Goal: Task Accomplishment & Management: Manage account settings

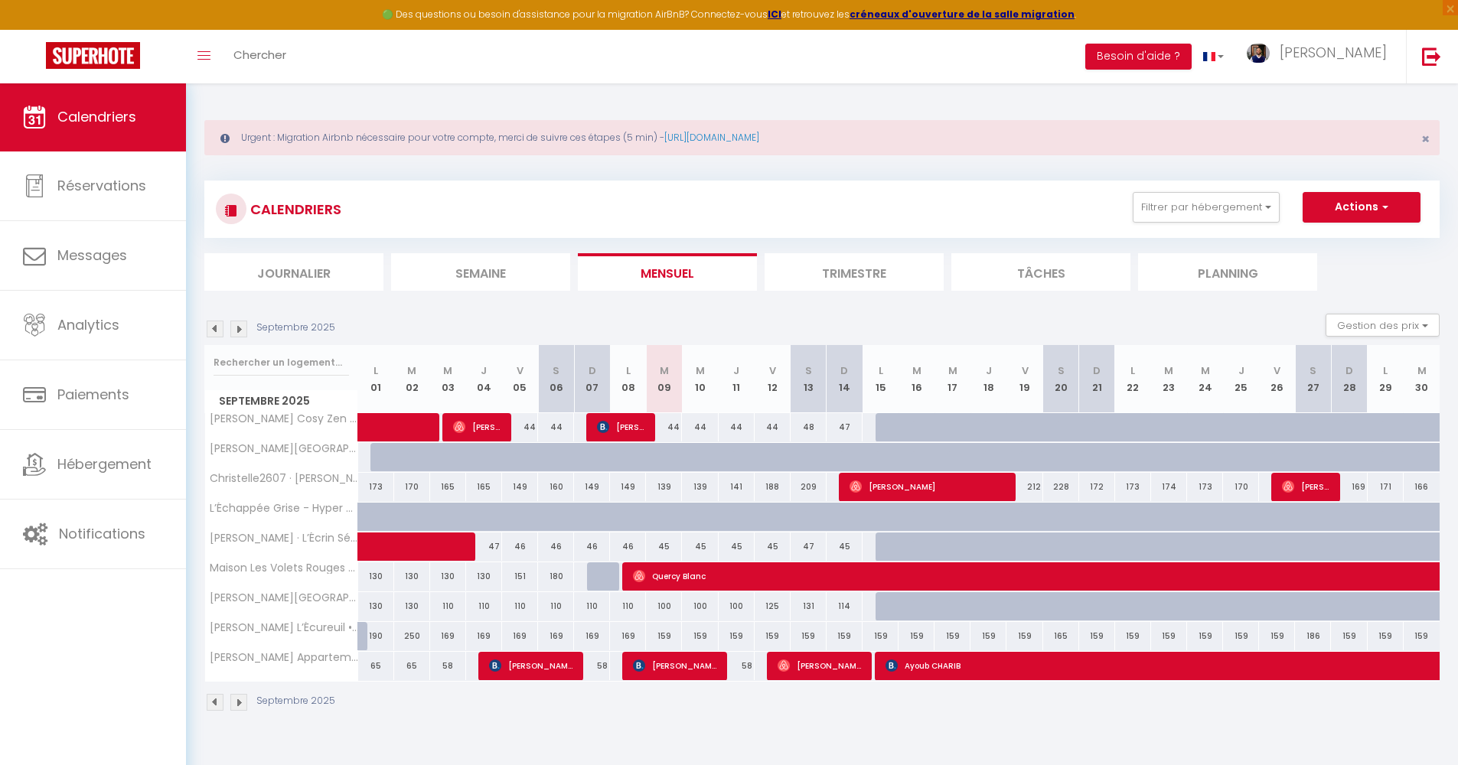
click at [1159, 666] on span "Ayoub CHARIB" at bounding box center [1237, 665] width 704 height 29
select select "OK"
select select "0"
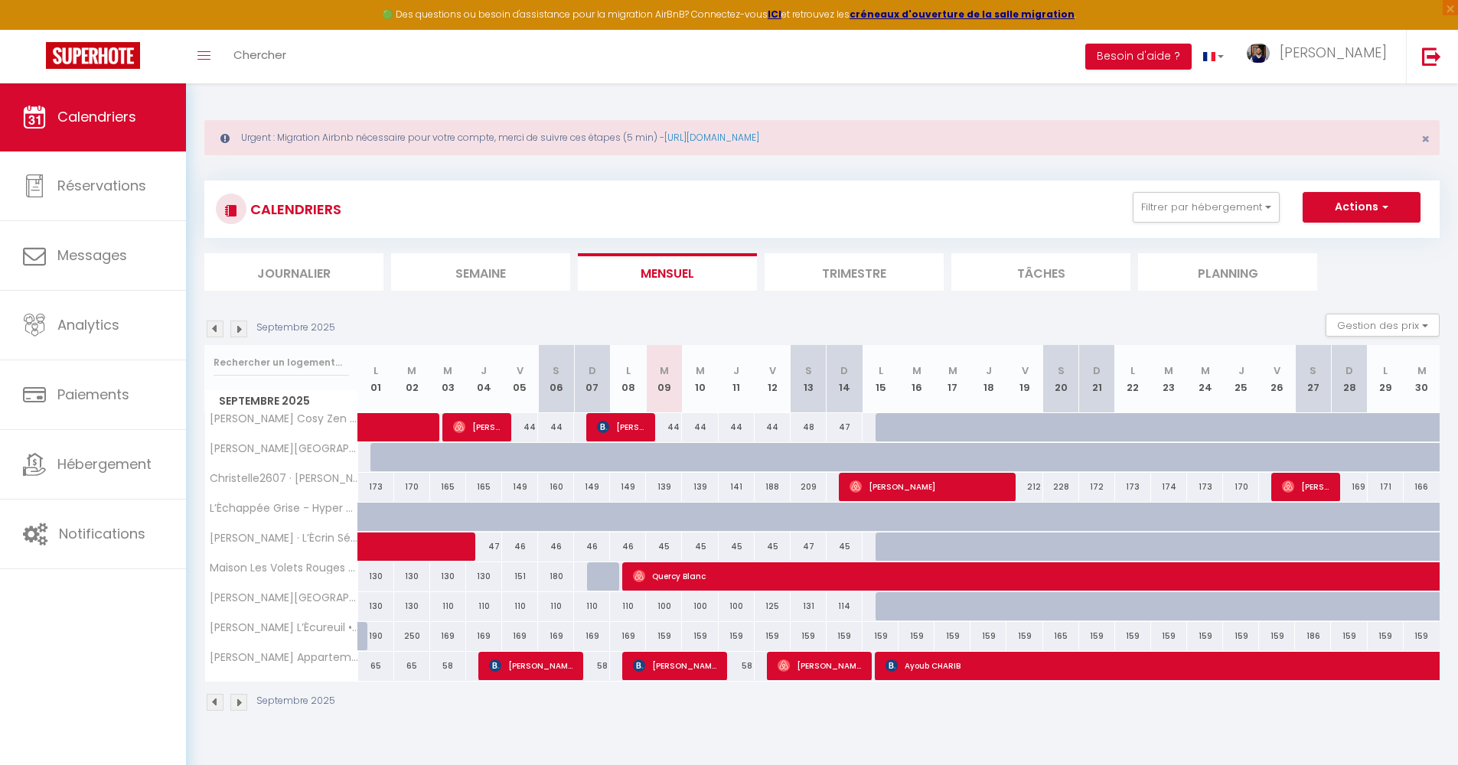
select select "1"
select select
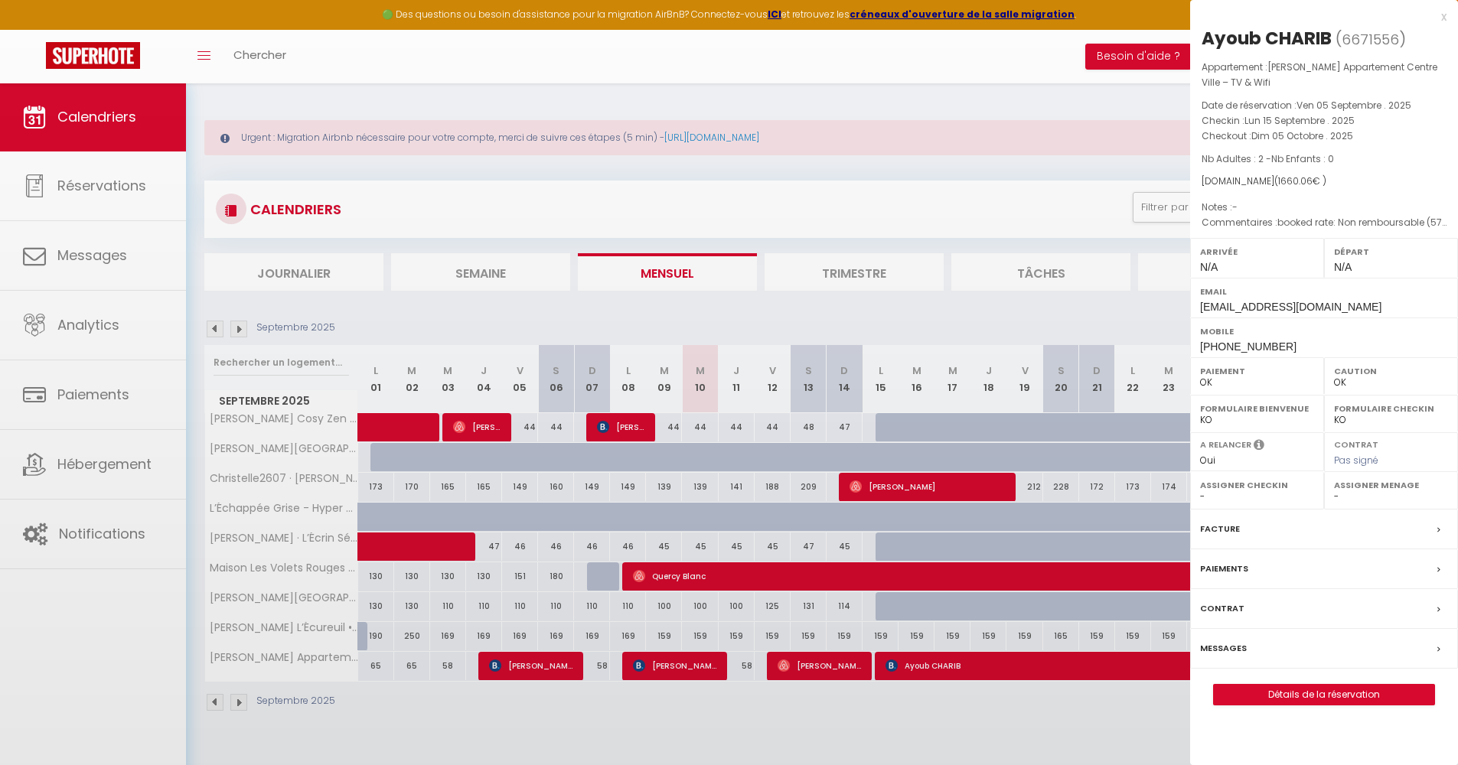
select select "394"
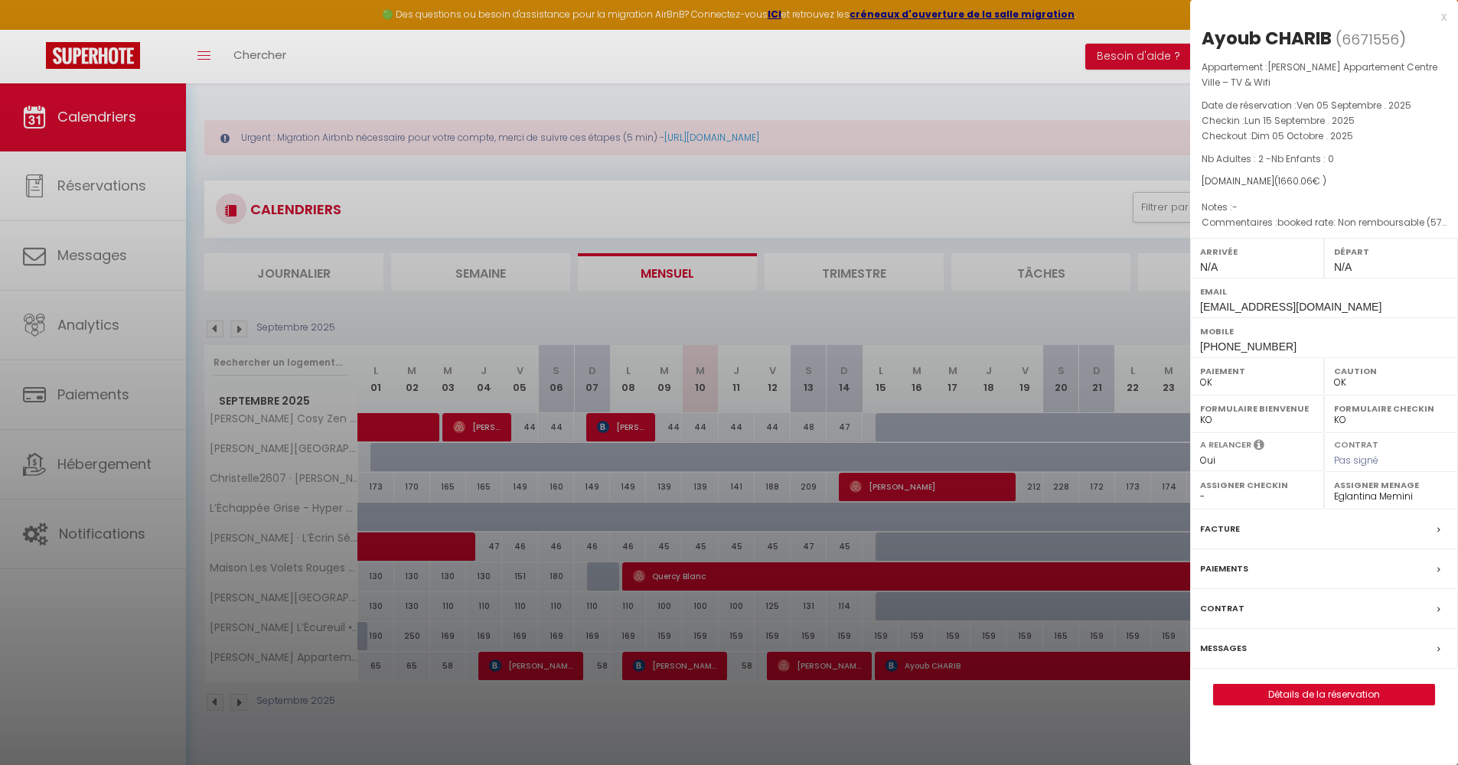
click at [967, 746] on div at bounding box center [729, 382] width 1458 height 765
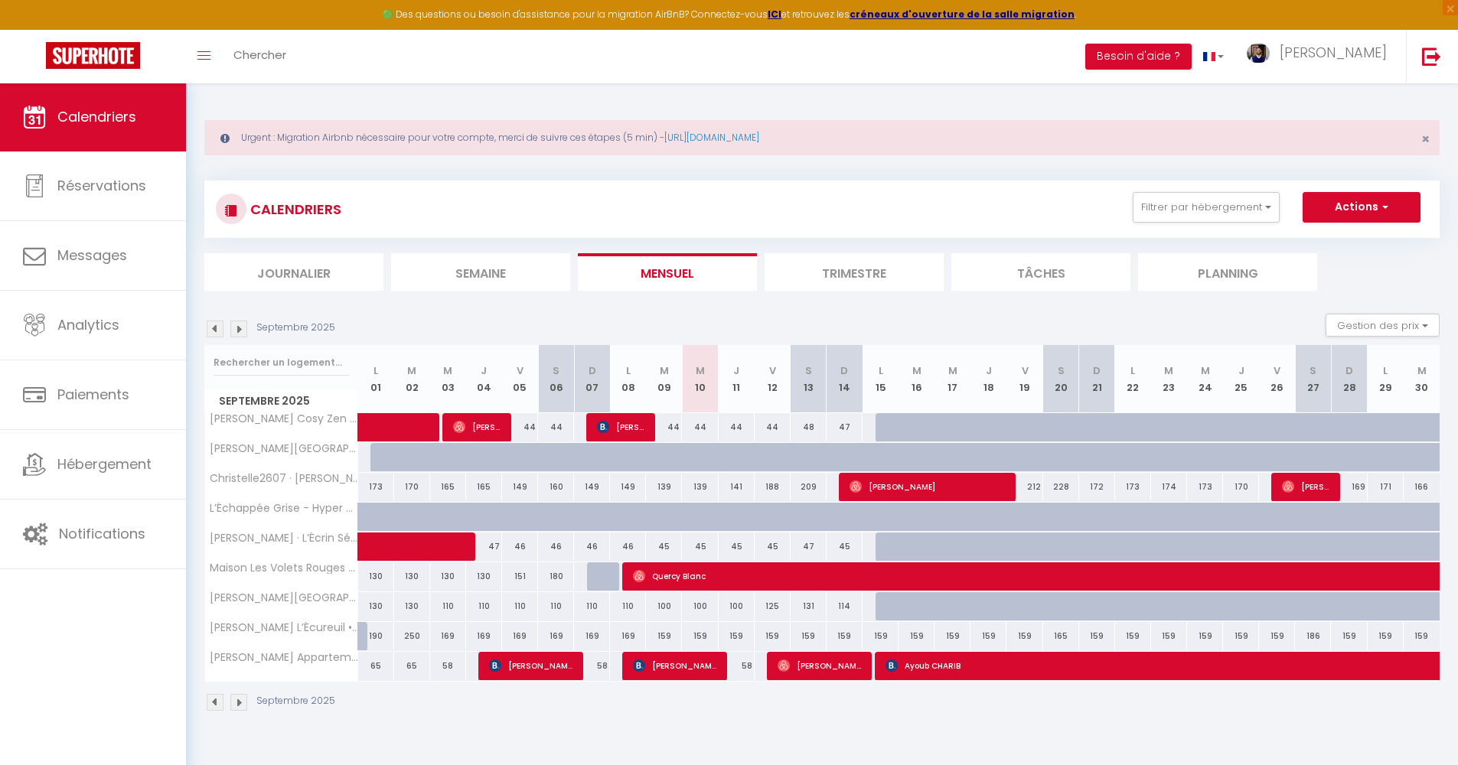
click at [239, 706] on img at bounding box center [238, 702] width 17 height 17
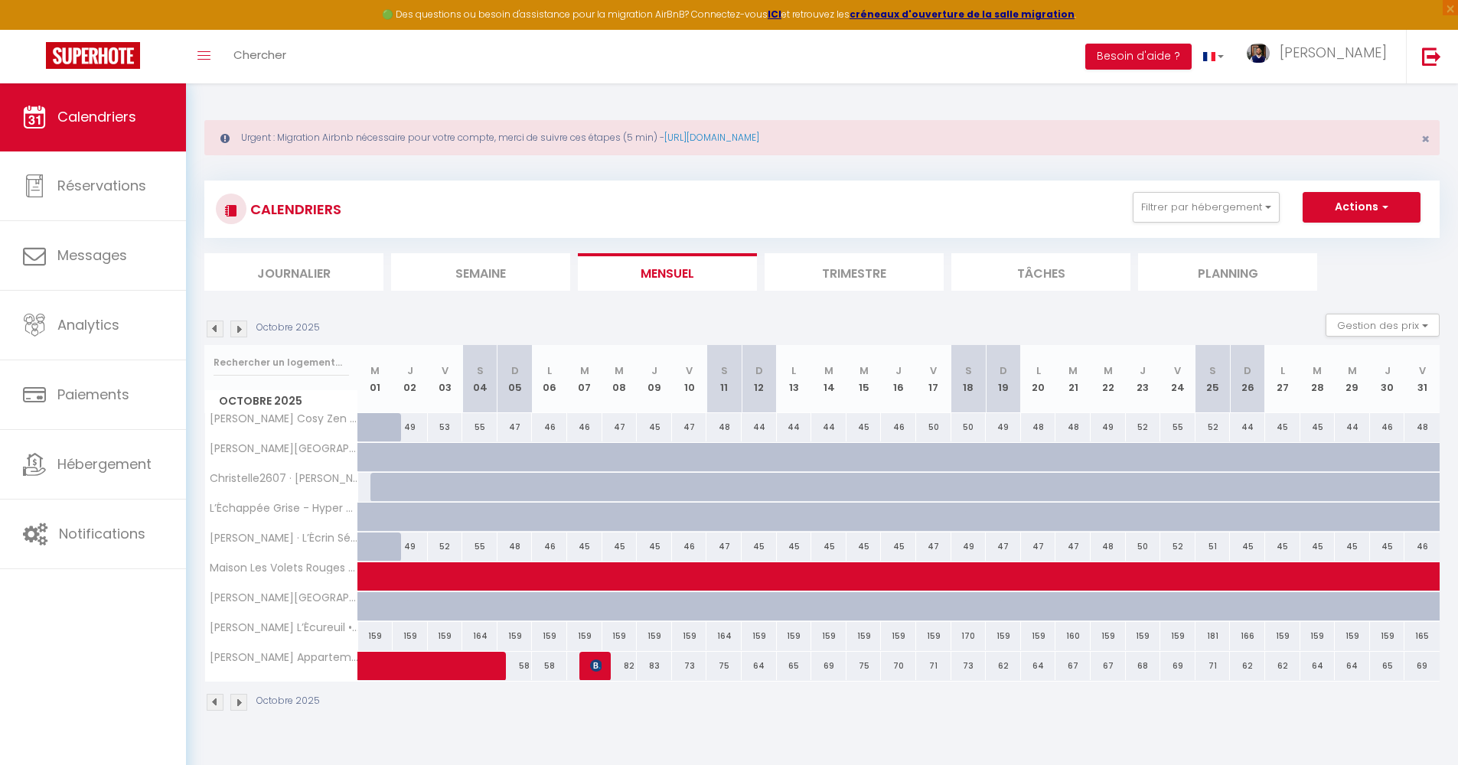
click at [214, 705] on img at bounding box center [215, 702] width 17 height 17
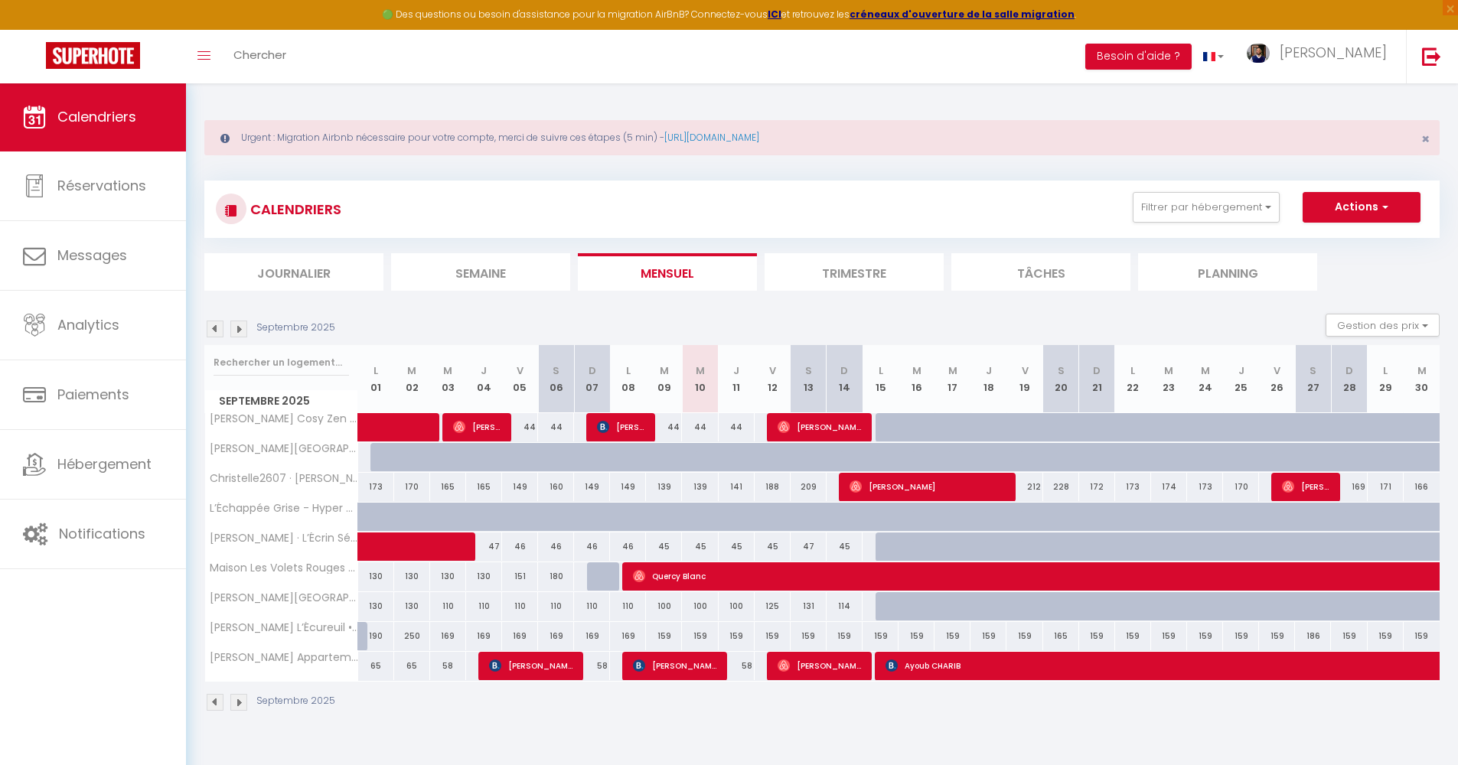
click at [240, 698] on img at bounding box center [238, 702] width 17 height 17
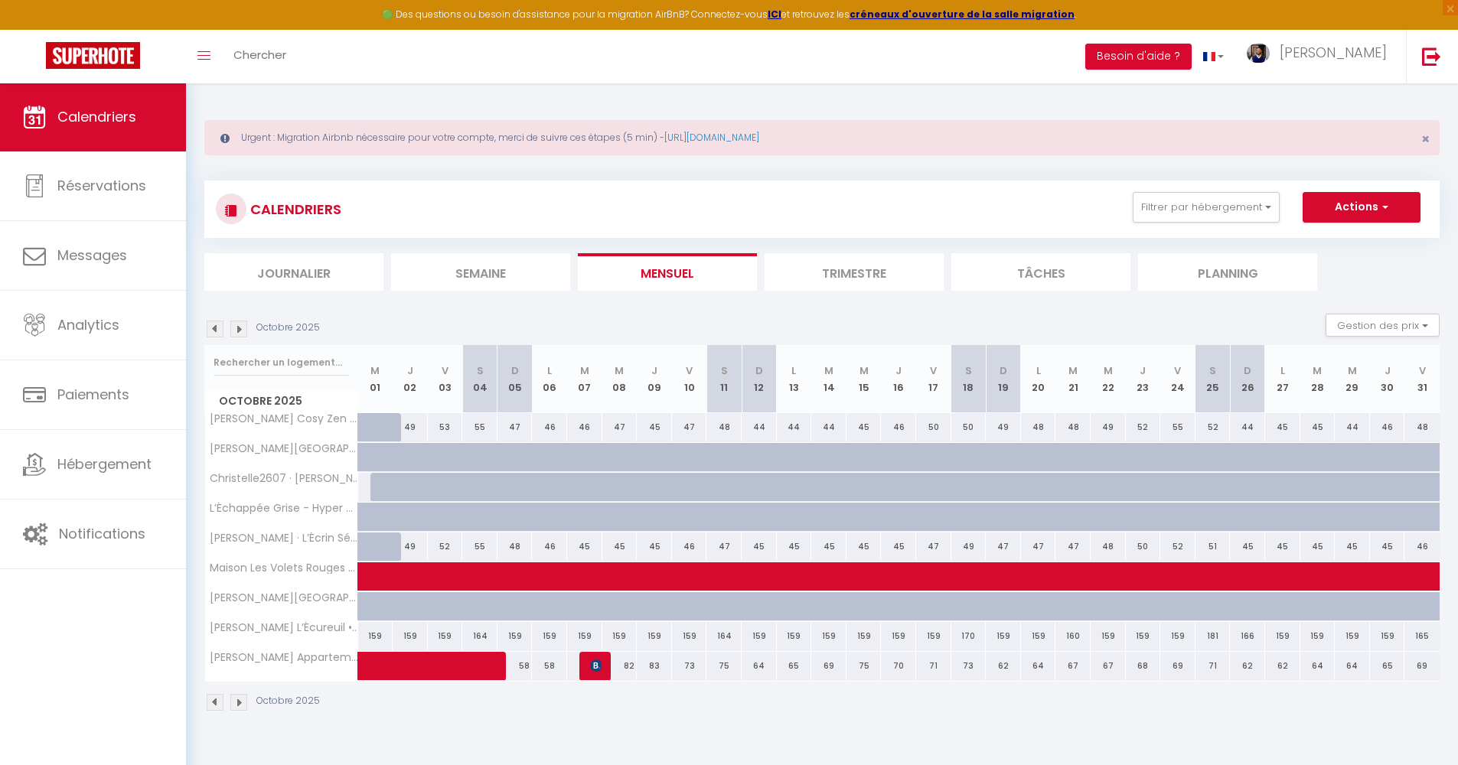
click at [322, 281] on li "Journalier" at bounding box center [293, 272] width 179 height 38
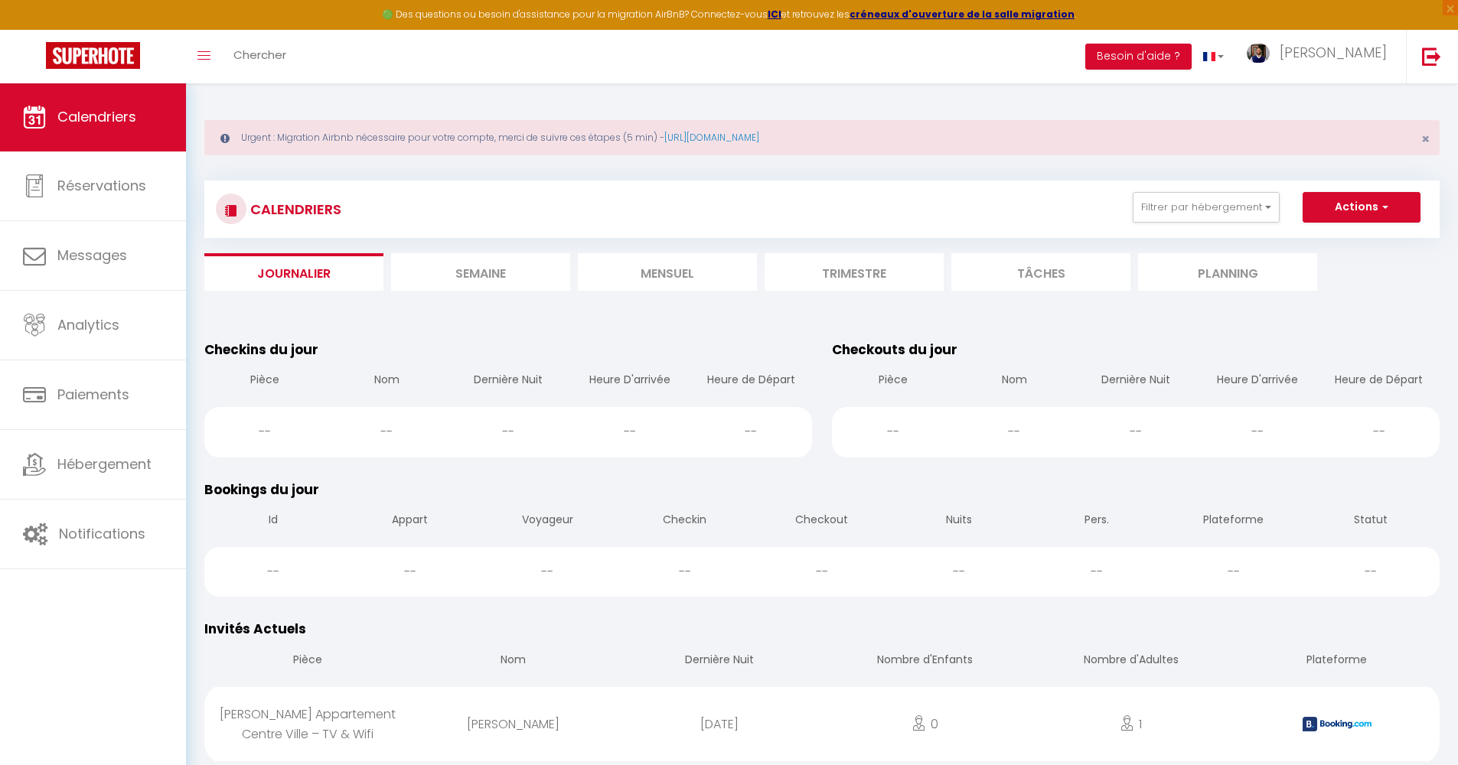
click at [474, 282] on li "Semaine" at bounding box center [480, 272] width 179 height 38
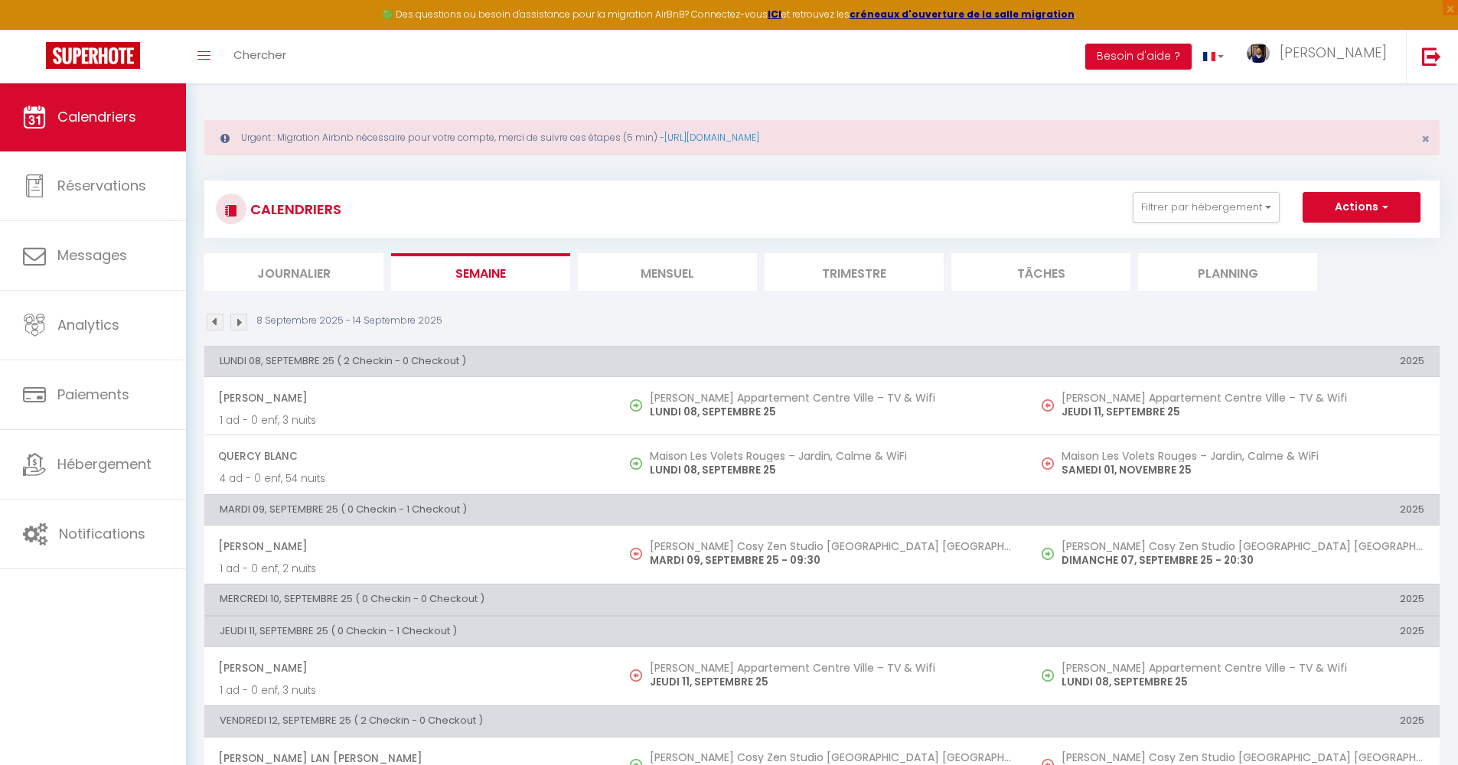
click at [148, 128] on link "Calendriers" at bounding box center [93, 117] width 186 height 69
click at [134, 121] on span "Calendriers" at bounding box center [96, 116] width 79 height 19
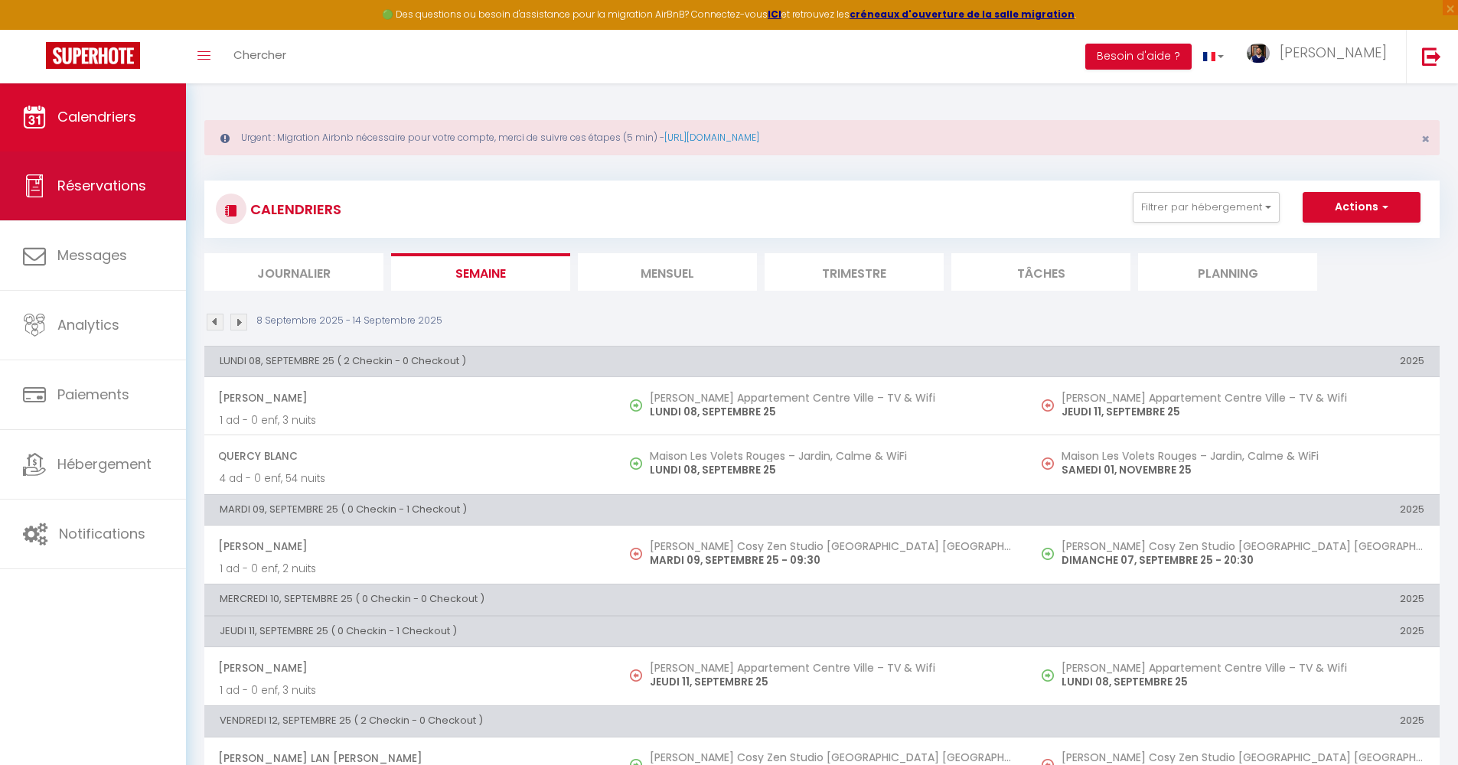
click at [126, 207] on link "Réservations" at bounding box center [93, 186] width 186 height 69
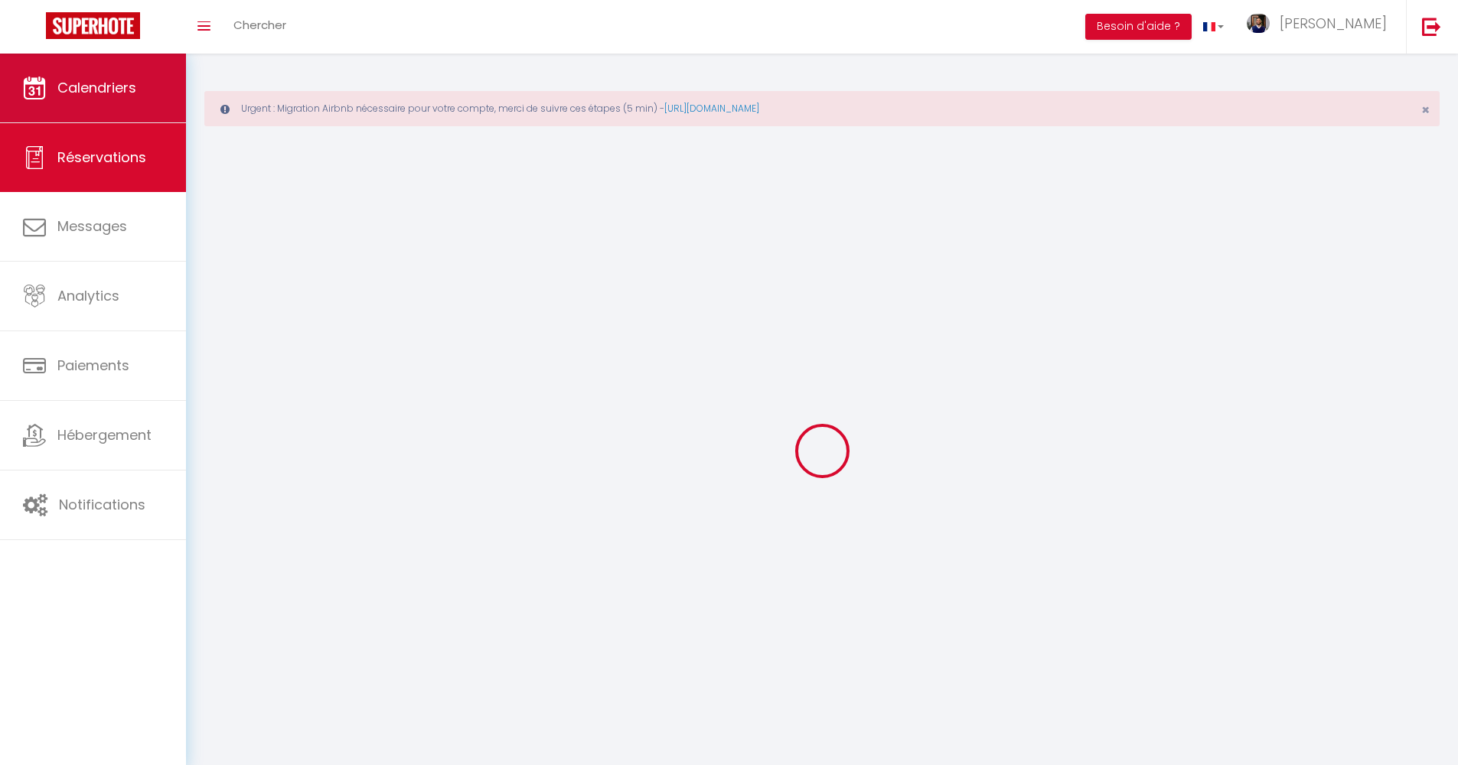
click at [116, 103] on link "Calendriers" at bounding box center [93, 88] width 186 height 69
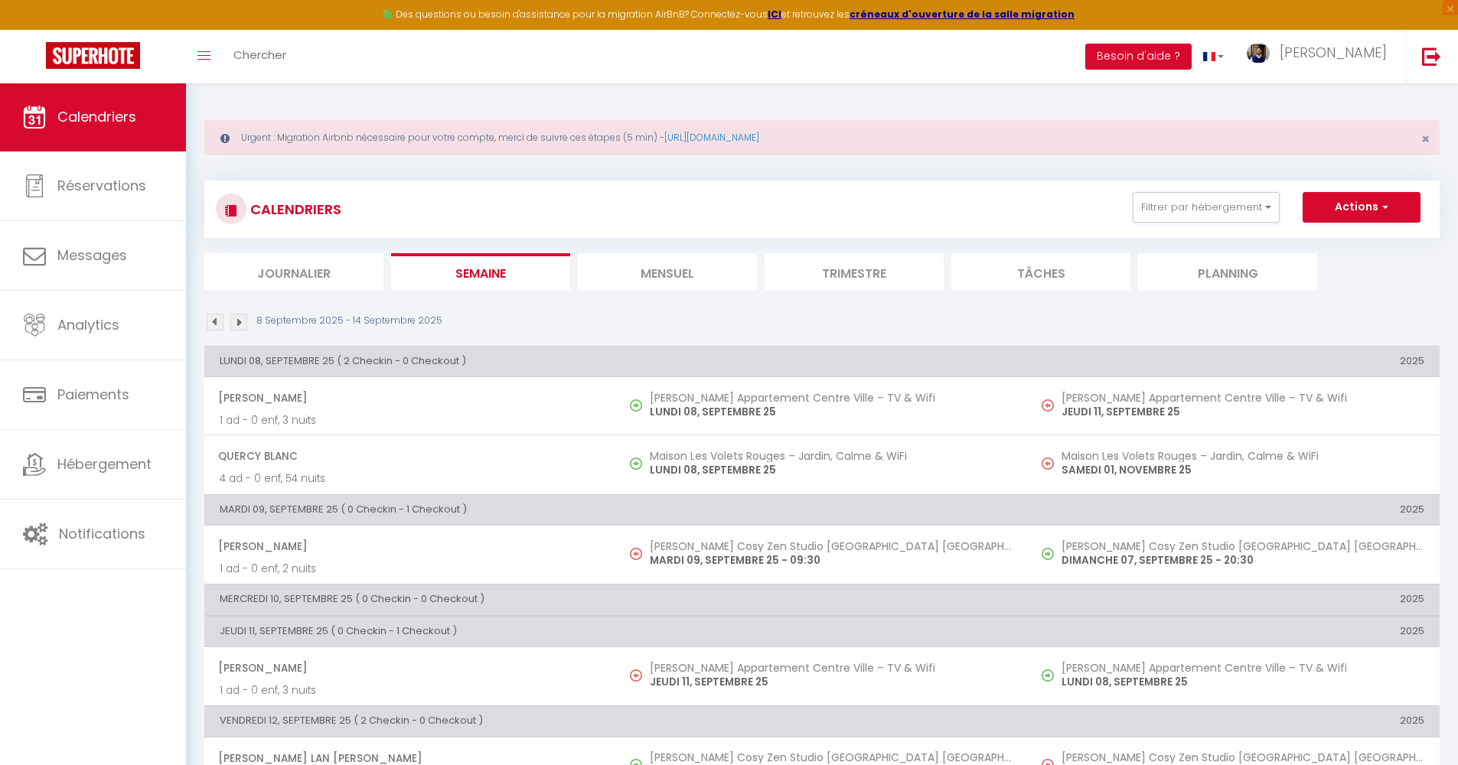
click at [349, 292] on div "CALENDRIERS Filtrer par hébergement Tous [PERSON_NAME] Appartement Centre Ville…" at bounding box center [821, 571] width 1235 height 810
click at [347, 279] on li "Journalier" at bounding box center [293, 272] width 179 height 38
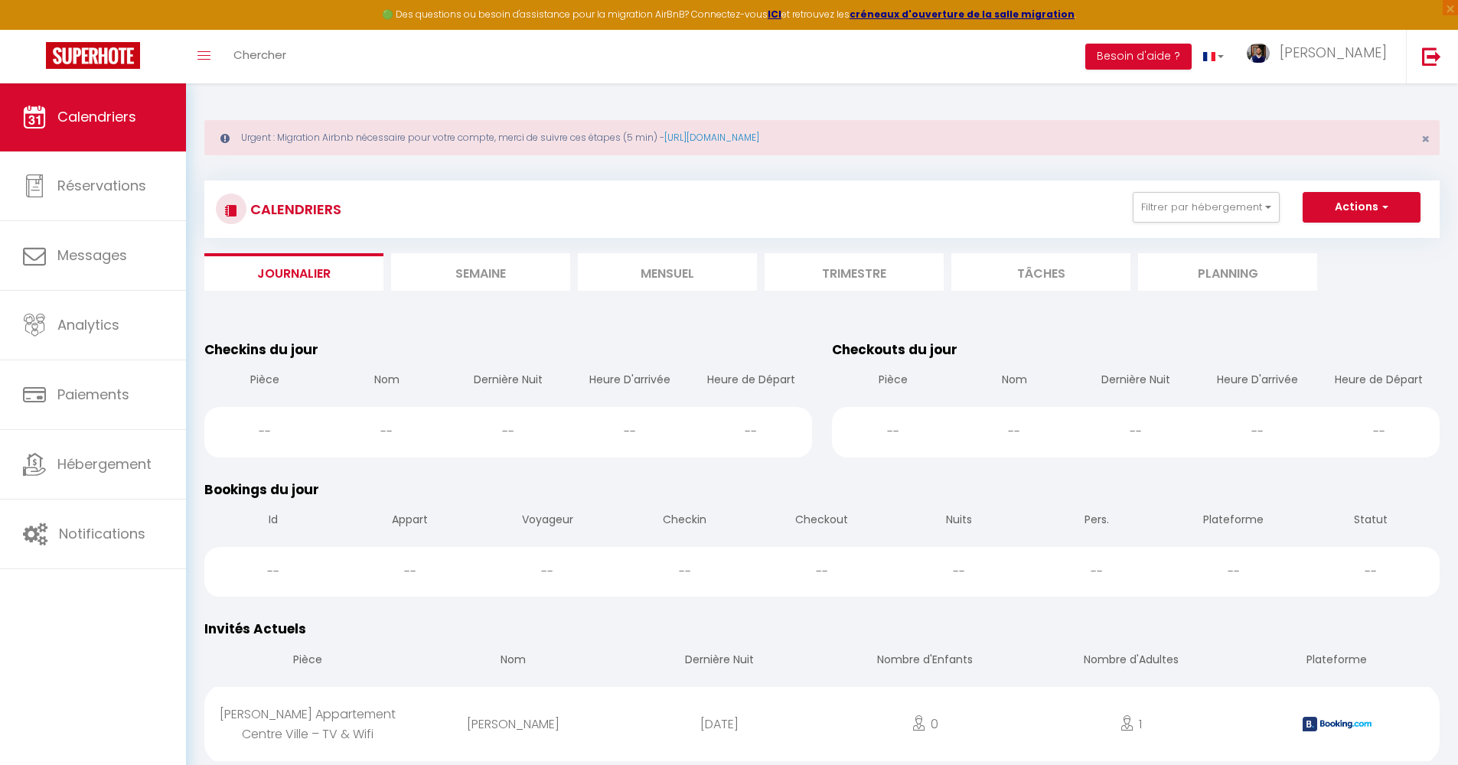
click at [128, 119] on span "Calendriers" at bounding box center [96, 116] width 79 height 19
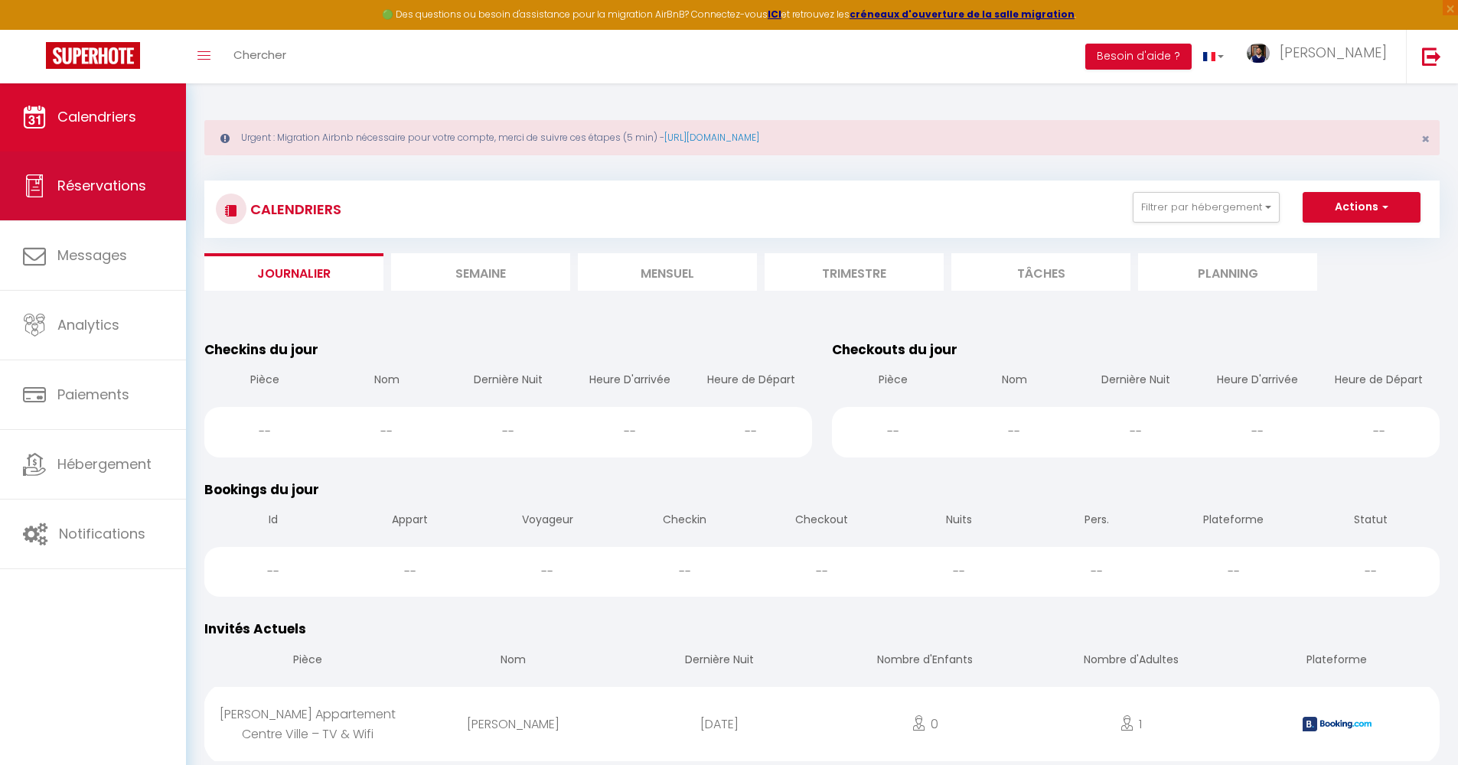
click at [154, 204] on link "Réservations" at bounding box center [93, 186] width 186 height 69
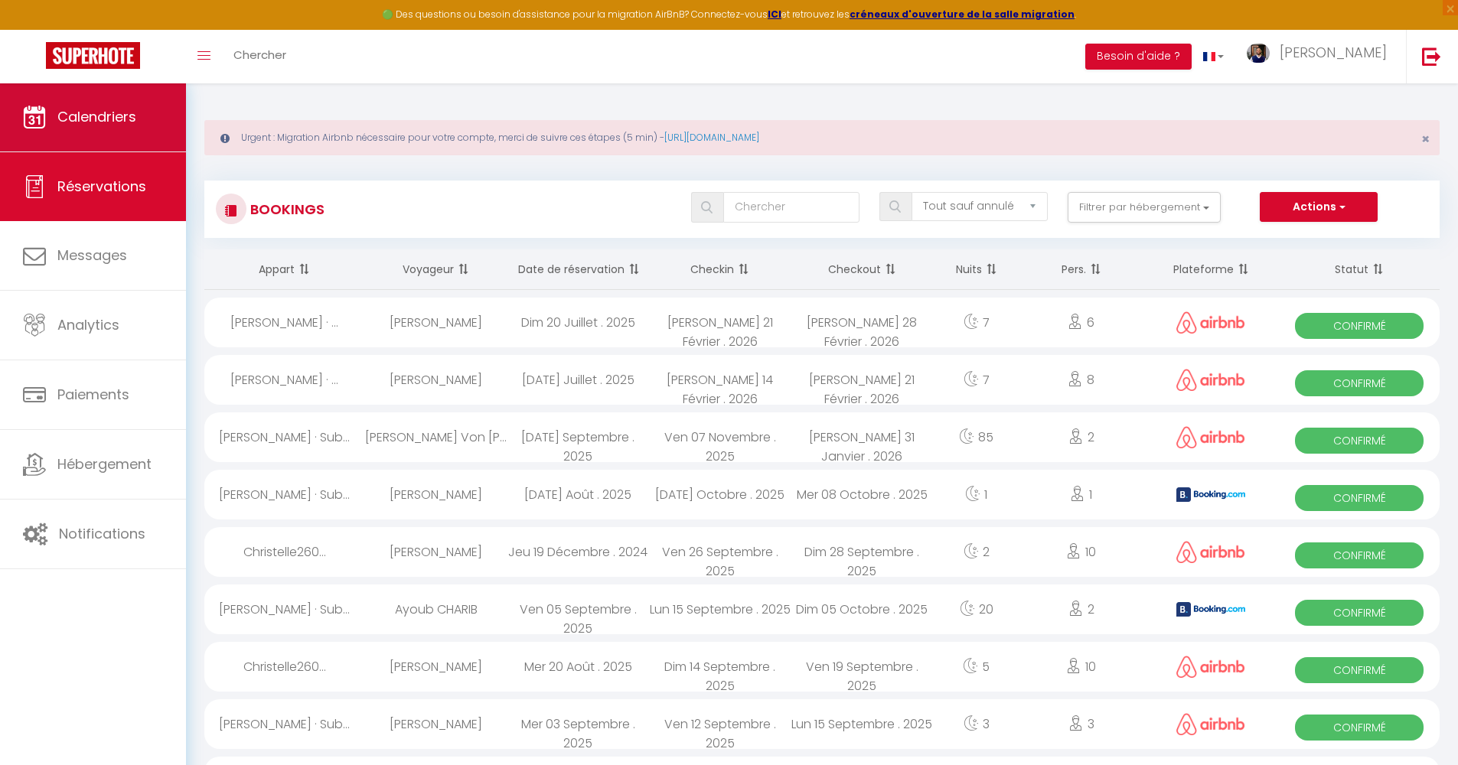
click at [91, 129] on link "Calendriers" at bounding box center [93, 117] width 186 height 69
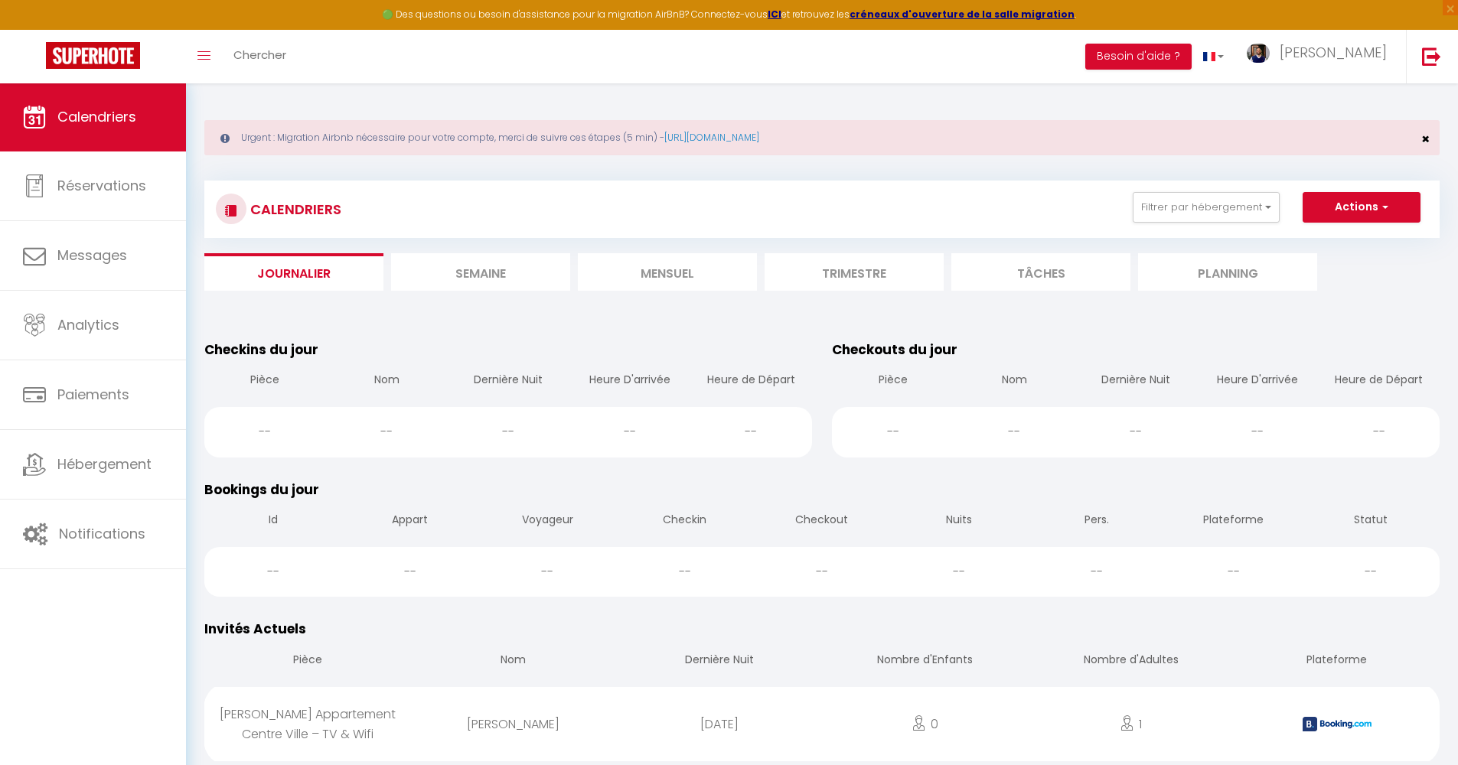
click at [1424, 140] on span "×" at bounding box center [1425, 138] width 8 height 19
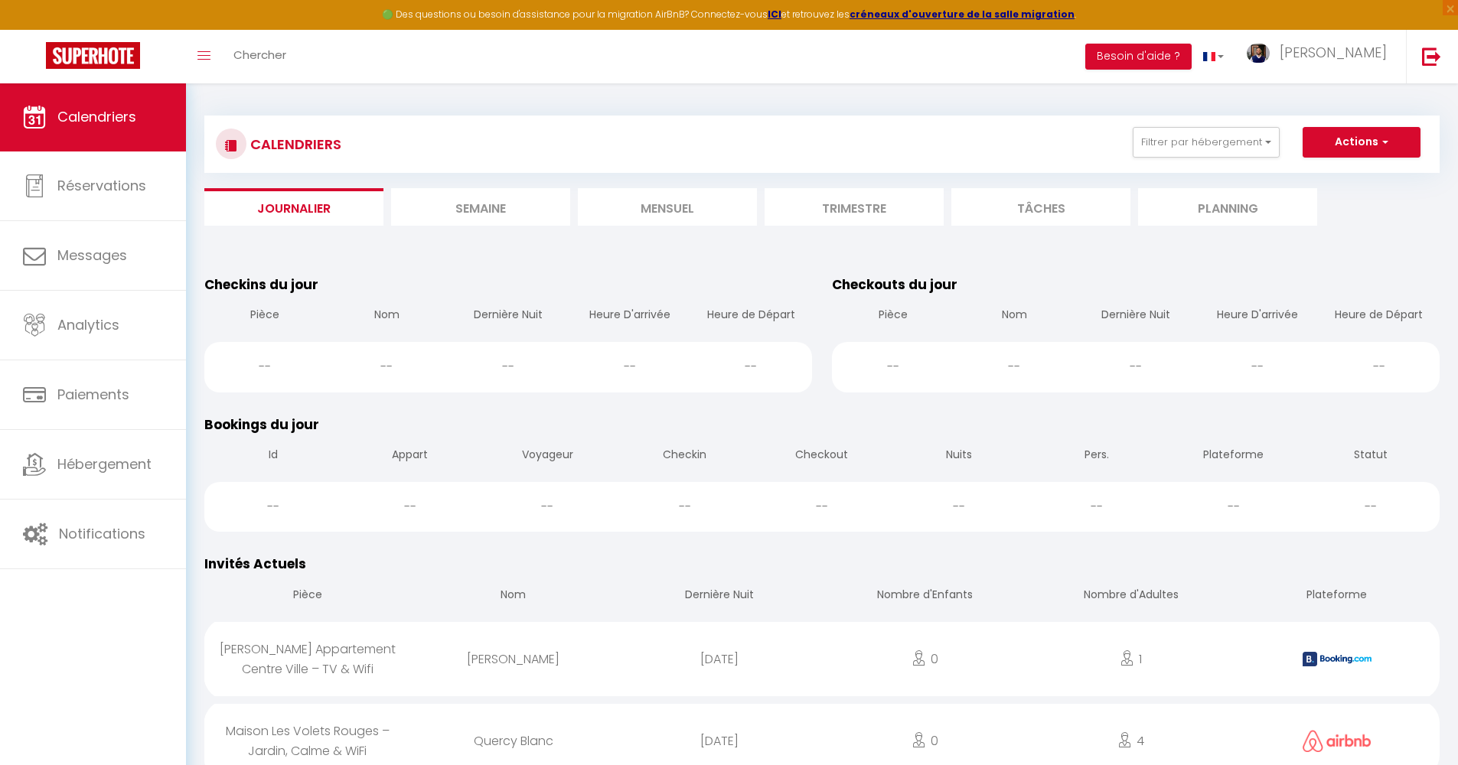
click at [461, 214] on li "Semaine" at bounding box center [480, 207] width 179 height 38
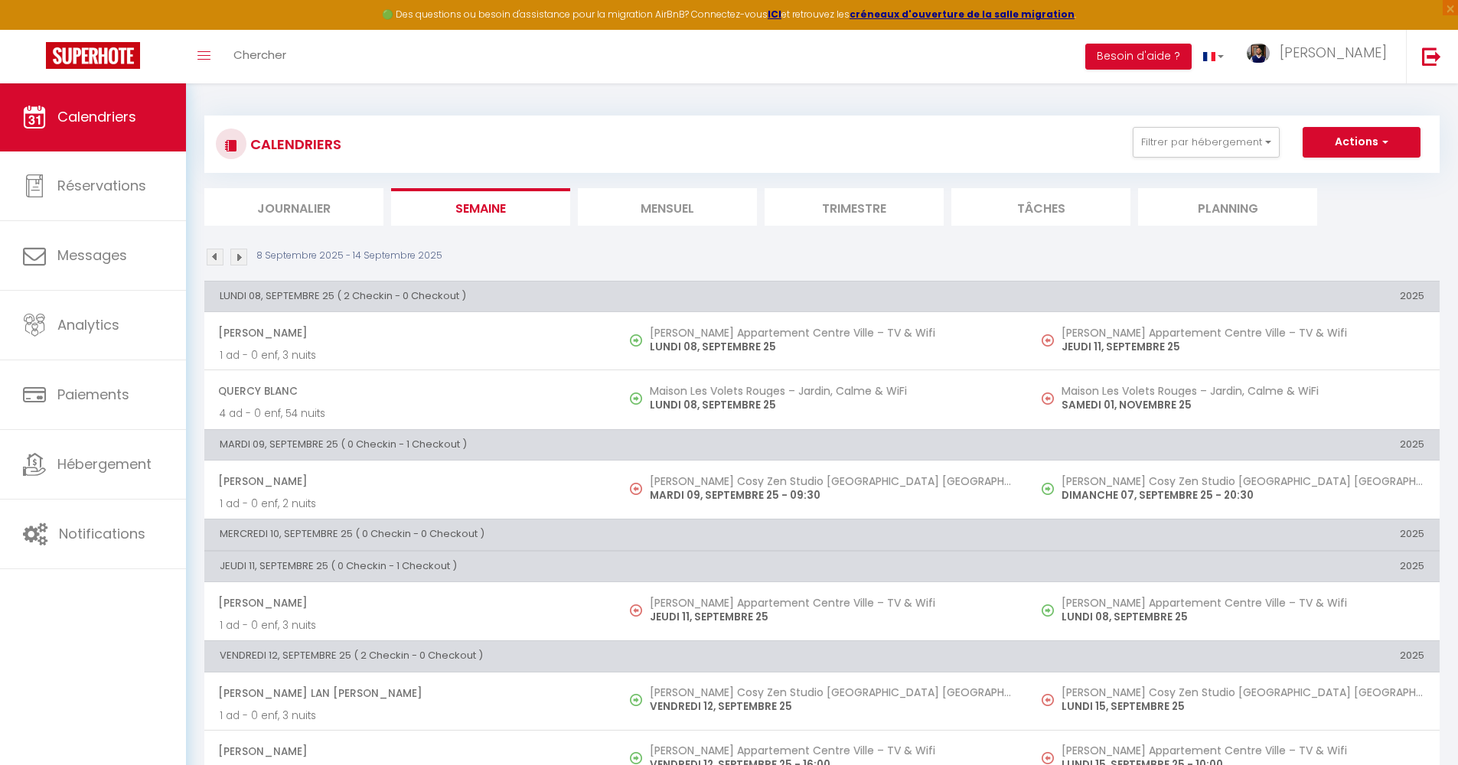
click at [652, 202] on li "Mensuel" at bounding box center [667, 207] width 179 height 38
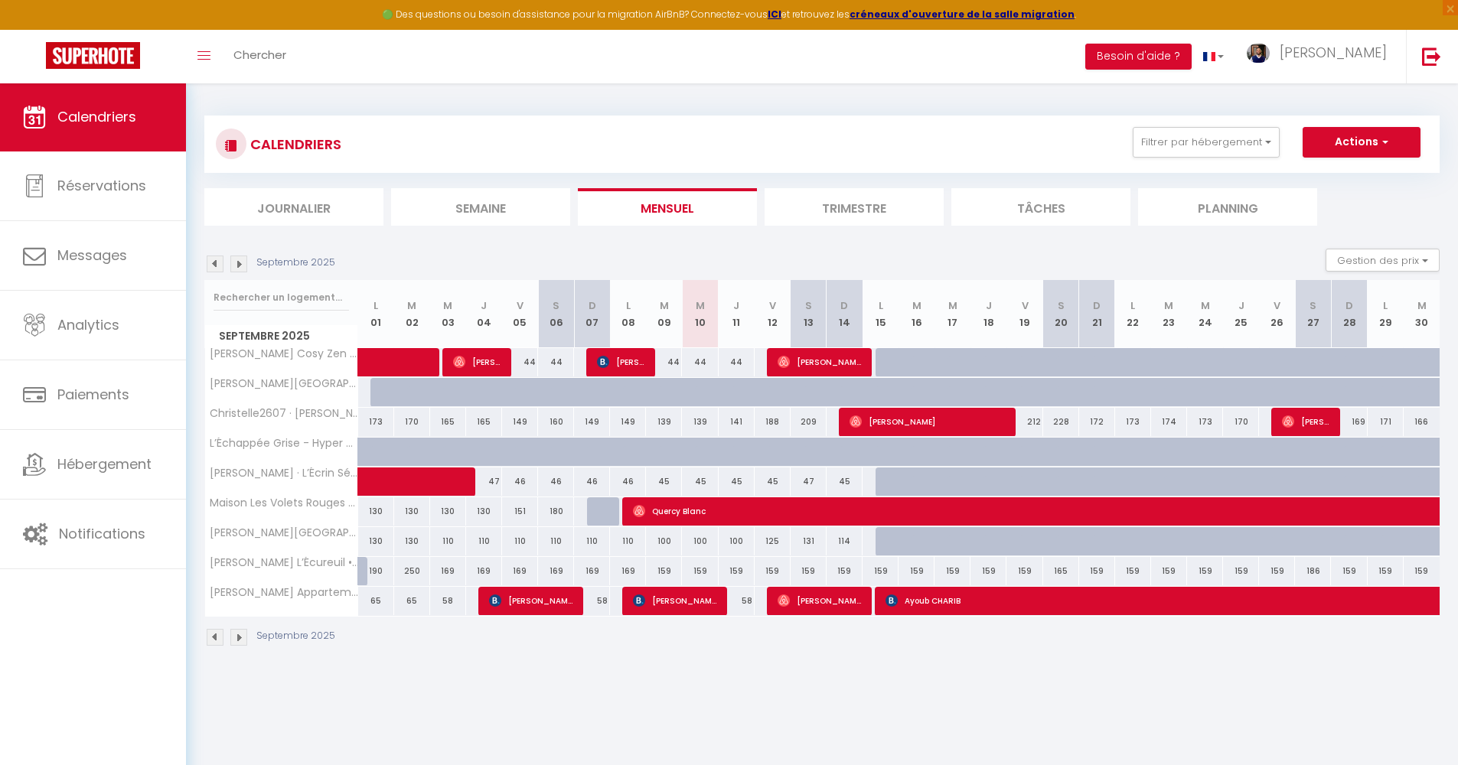
click at [952, 605] on span "Ayoub CHARIB" at bounding box center [1237, 600] width 704 height 29
select select "OK"
select select "0"
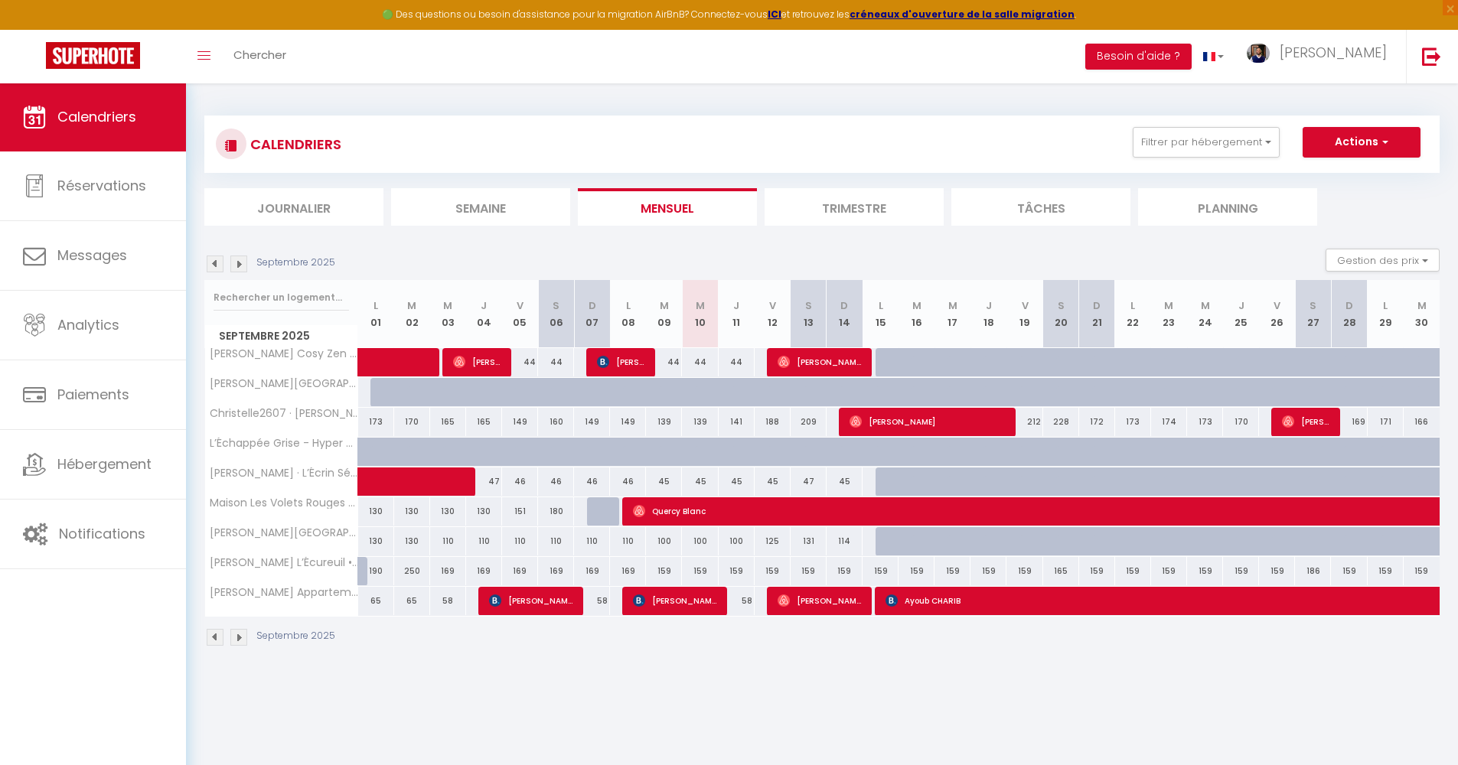
select select "1"
select select
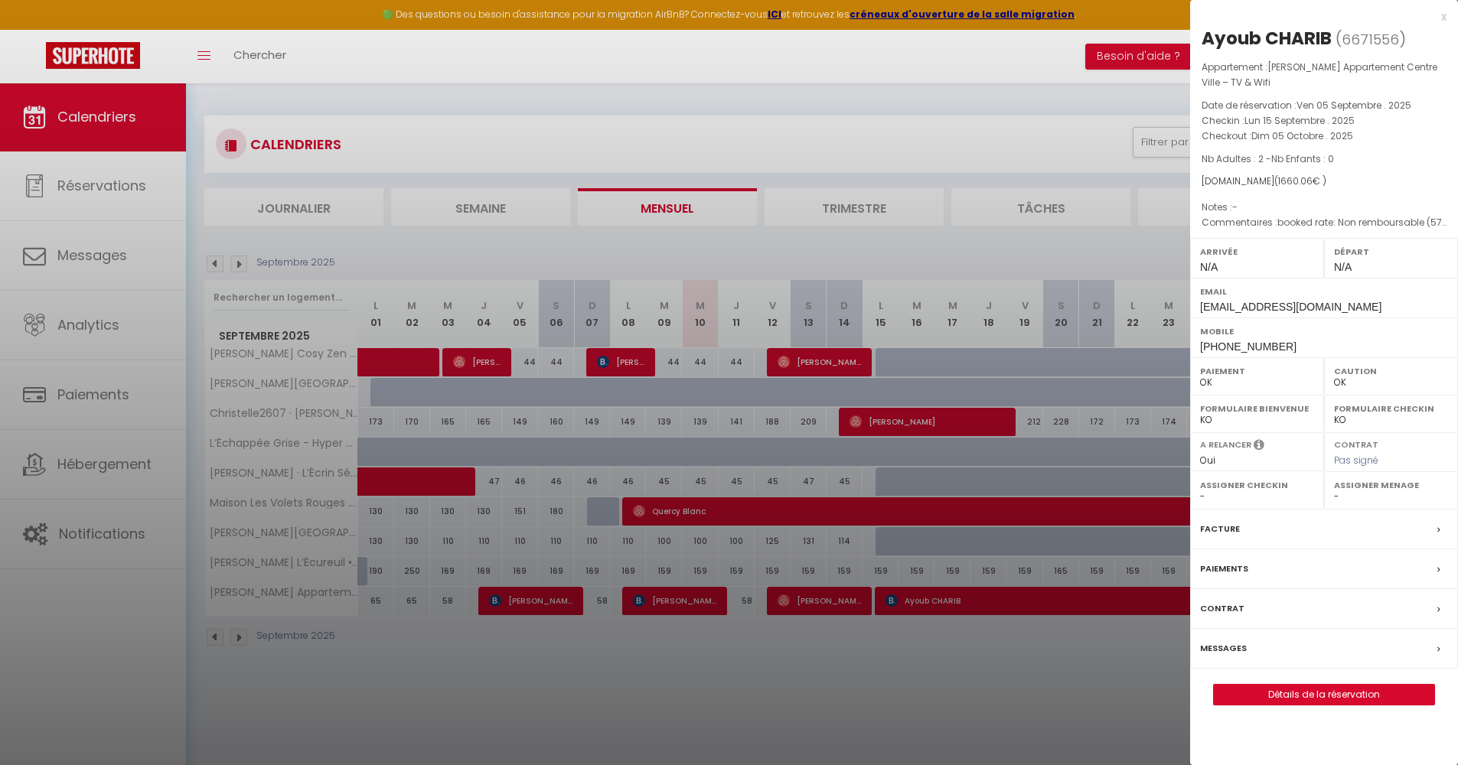
select select "394"
click at [1334, 699] on link "Détails de la réservation" at bounding box center [1324, 695] width 220 height 20
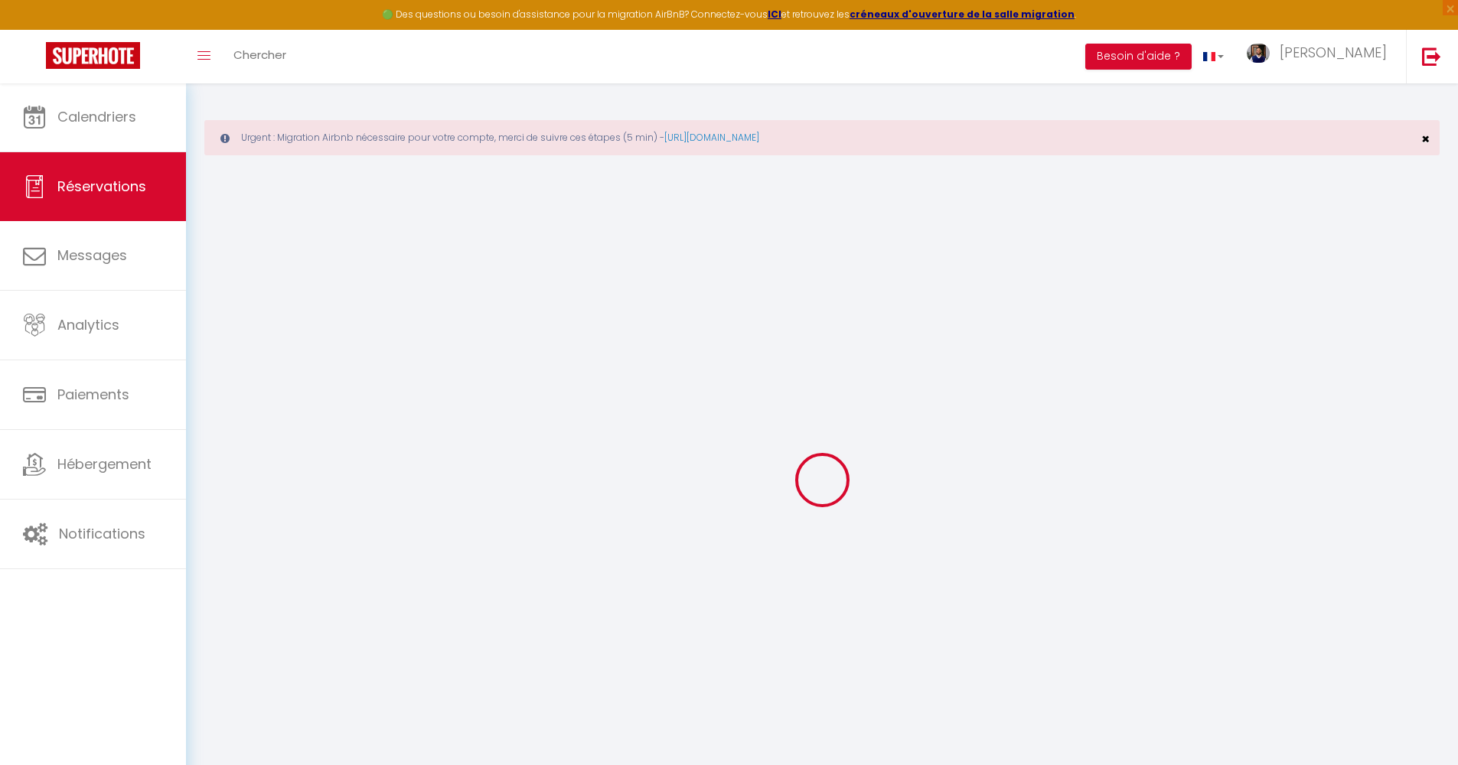
click at [1424, 134] on span "×" at bounding box center [1425, 138] width 8 height 19
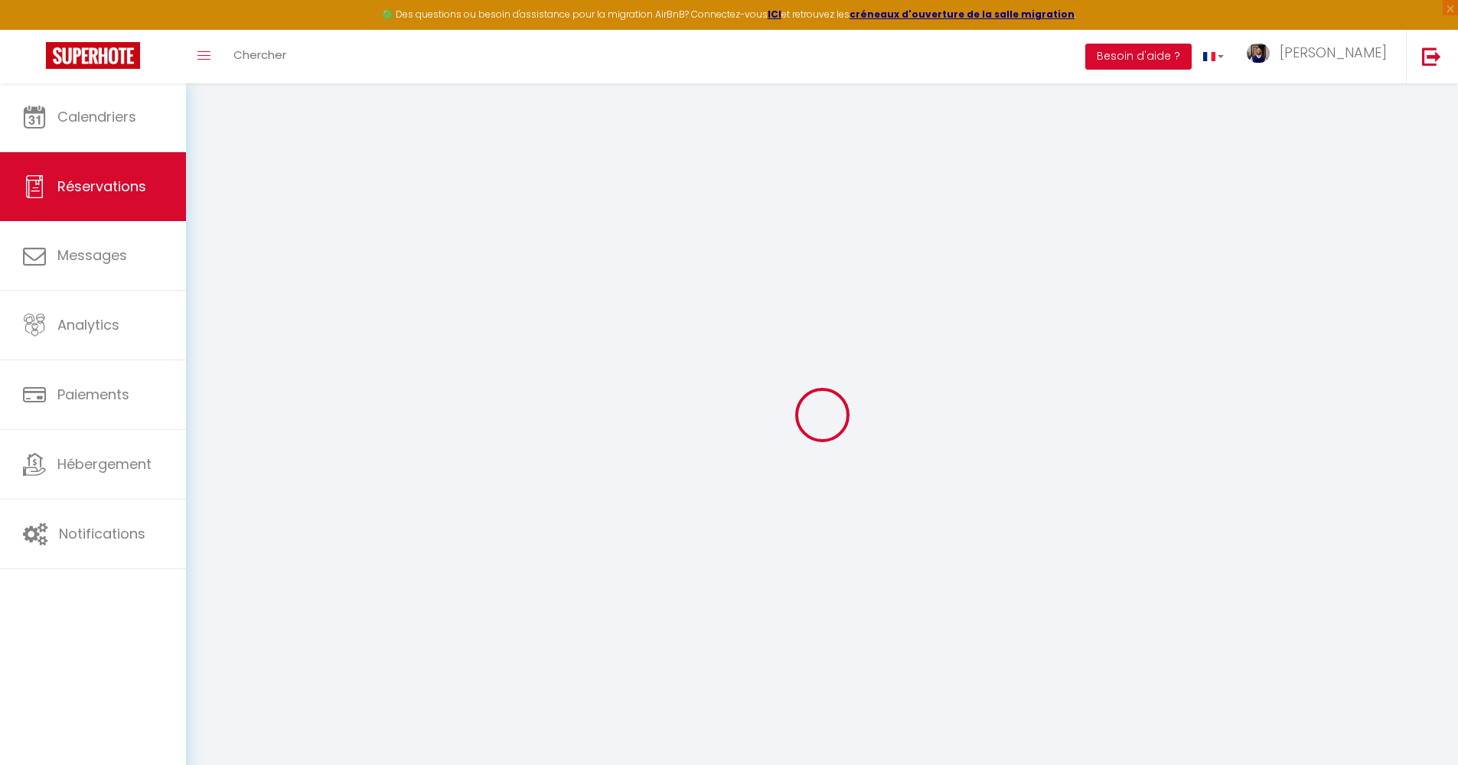
select select
checkbox input "false"
select select
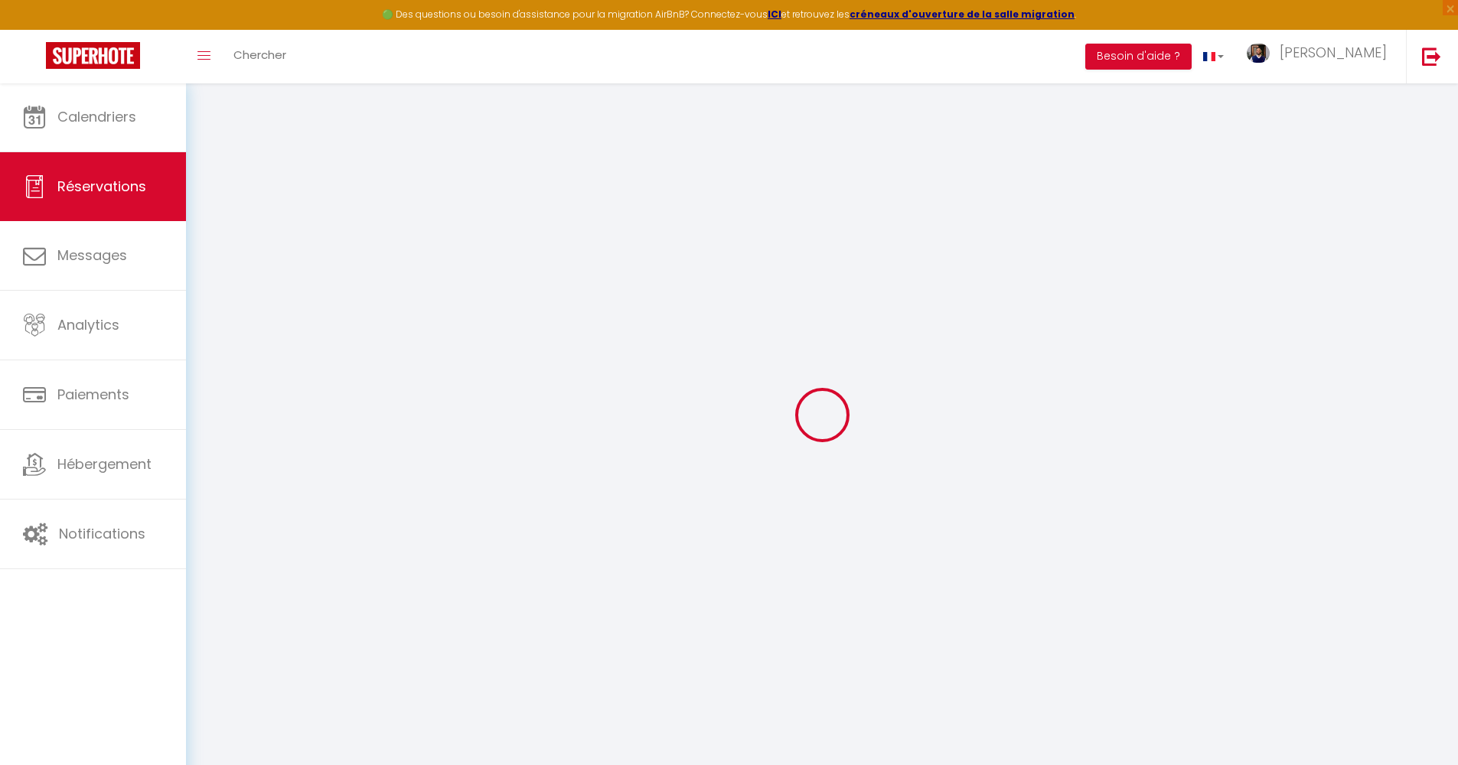
checkbox input "false"
type textarea "booked rate: Non remboursable (57709958)"
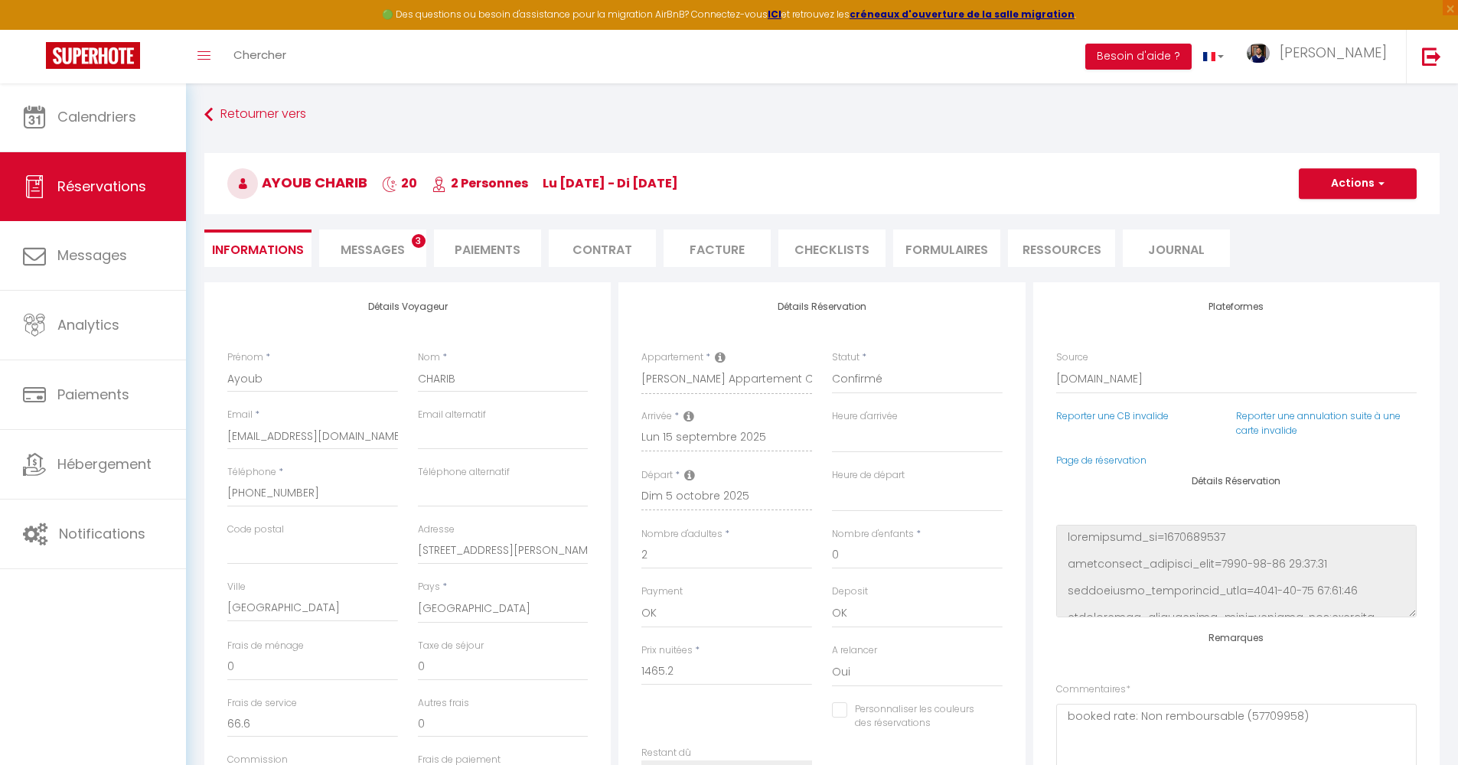
type input "55"
type input "73.26"
select select
checkbox input "false"
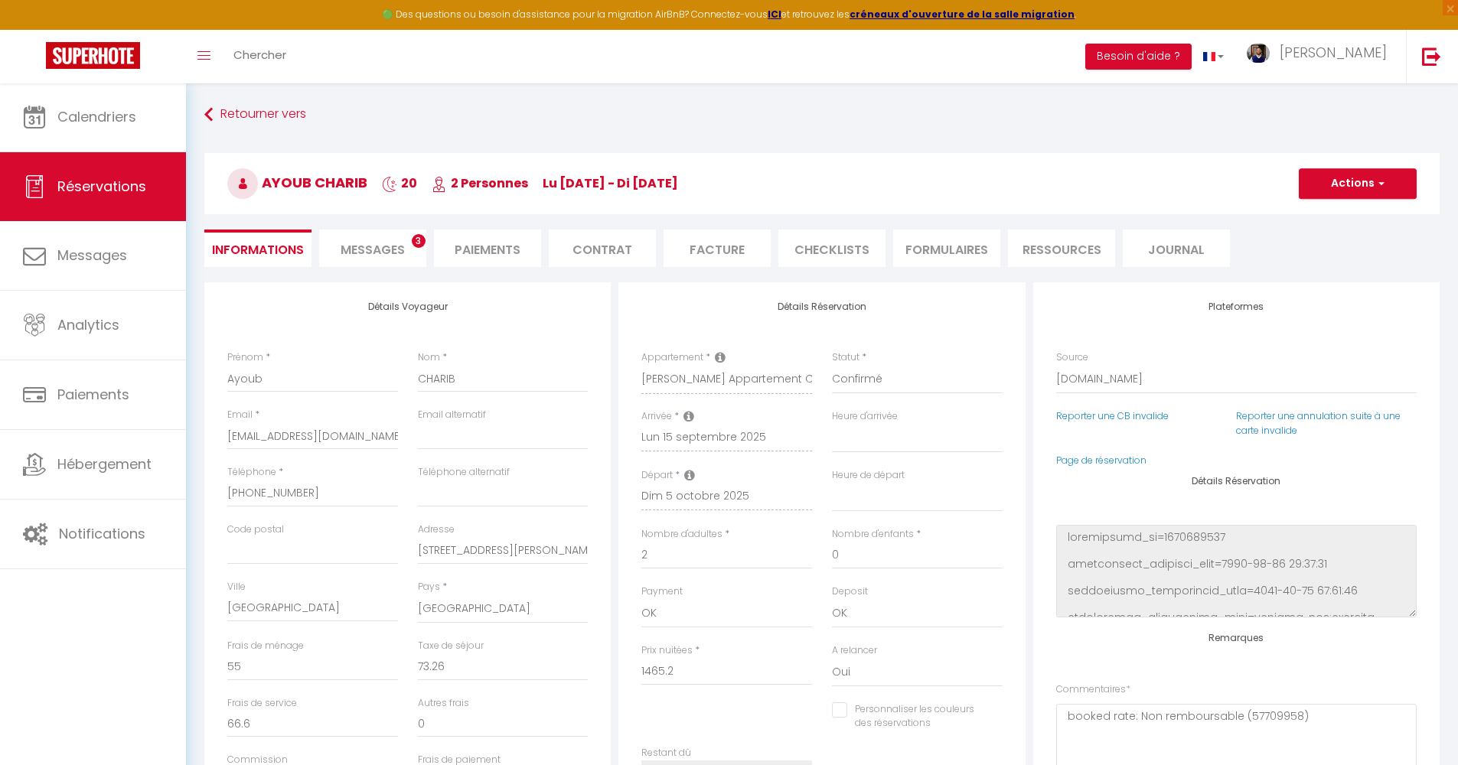
select select
click at [394, 242] on span "Messages" at bounding box center [373, 250] width 64 height 18
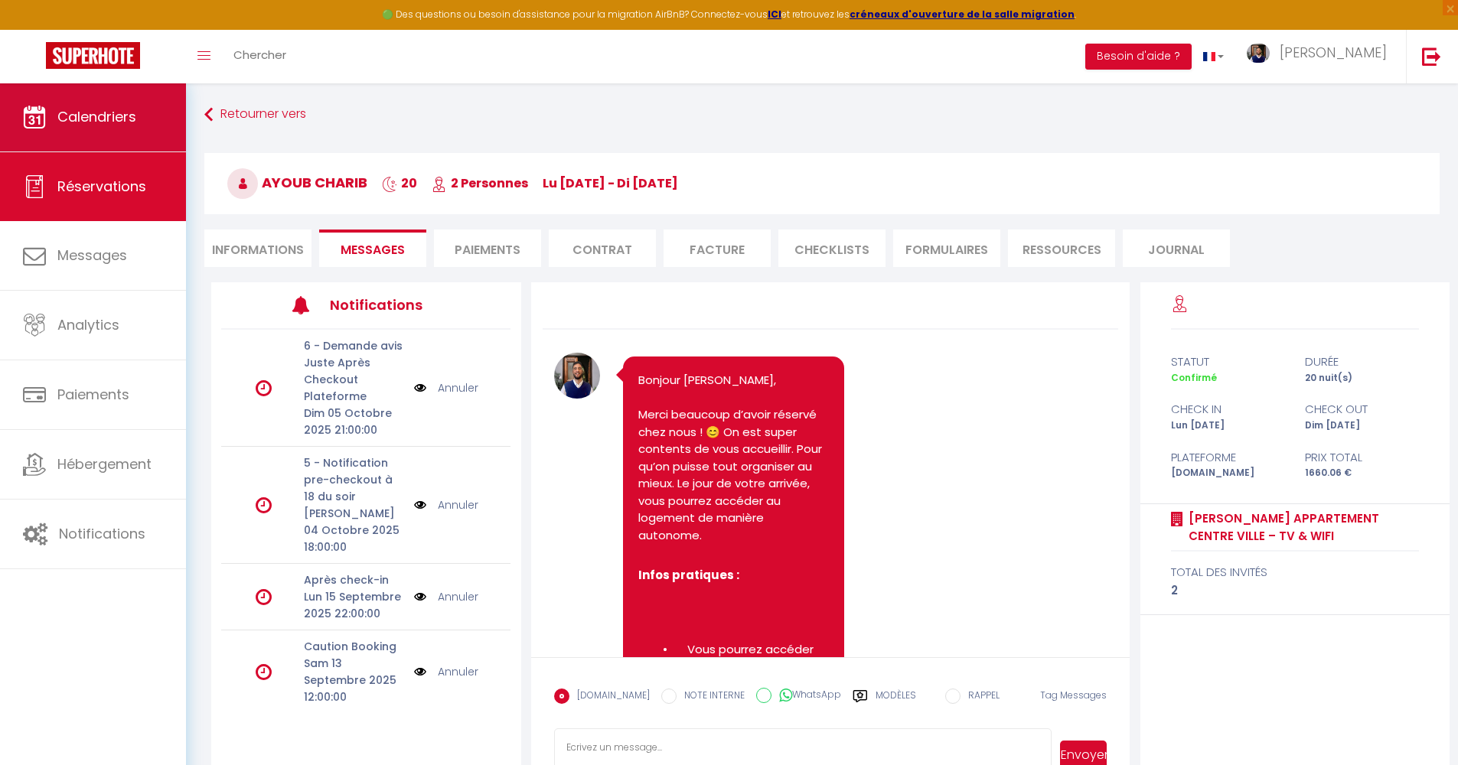
click at [96, 142] on link "Calendriers" at bounding box center [93, 117] width 186 height 69
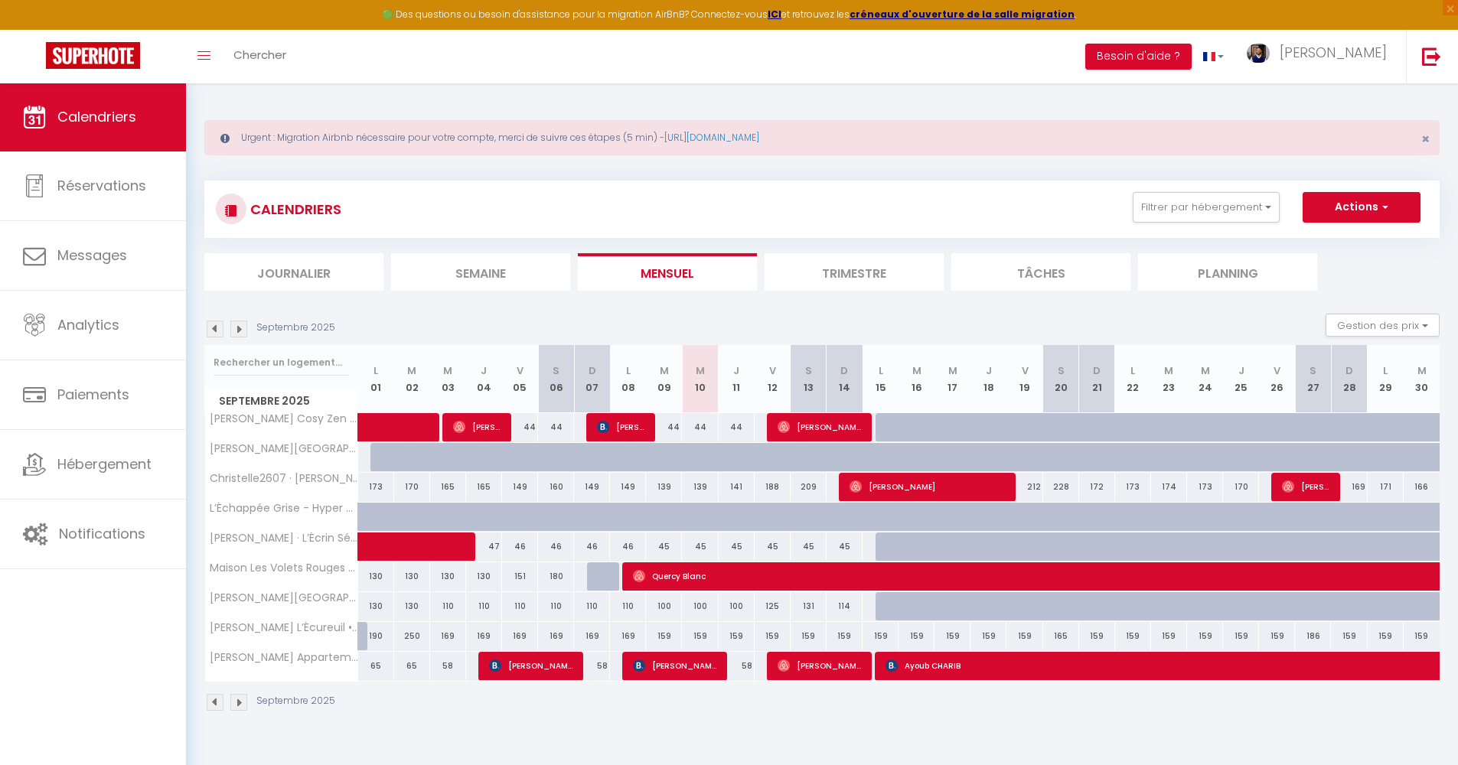
click at [238, 700] on img at bounding box center [238, 702] width 17 height 17
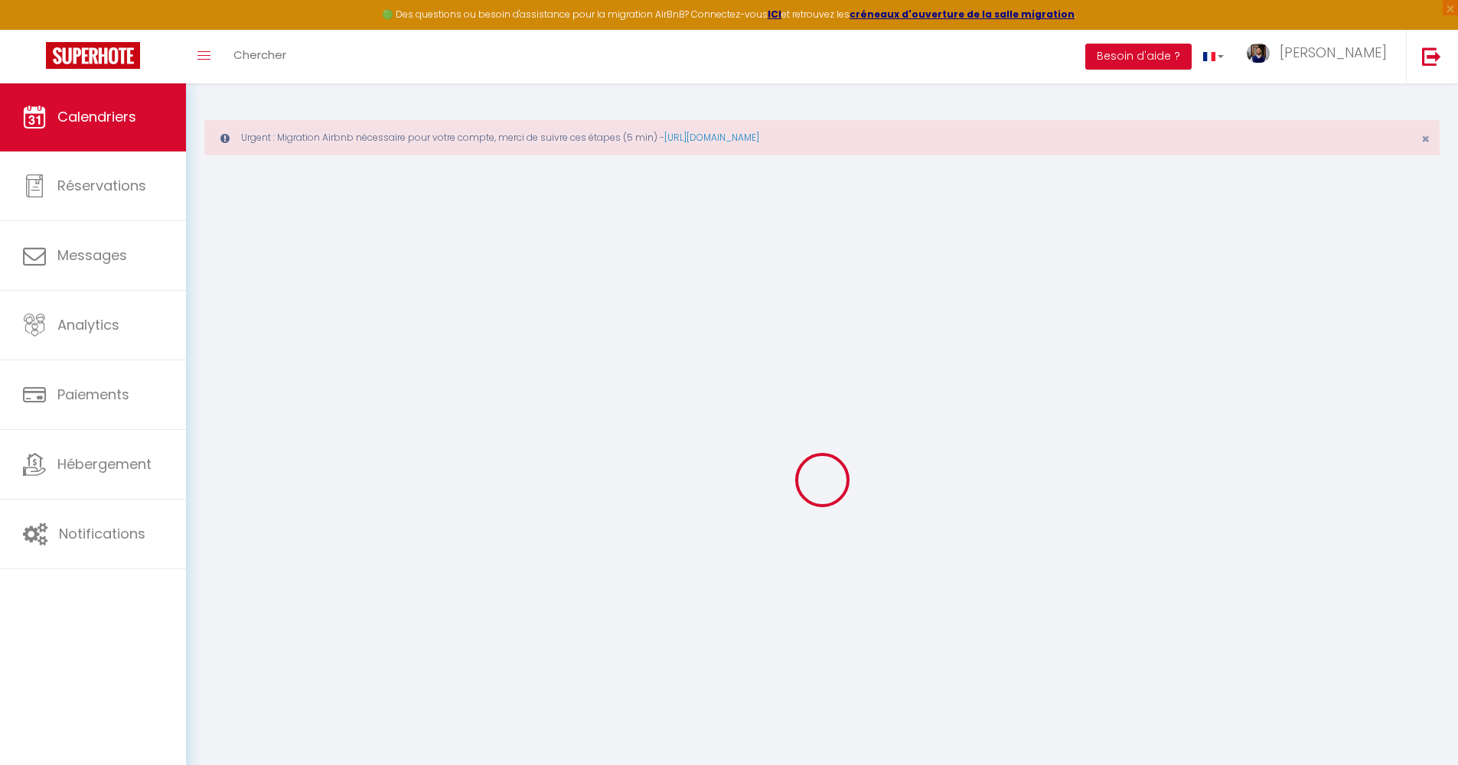
click at [238, 700] on div at bounding box center [821, 480] width 1235 height 628
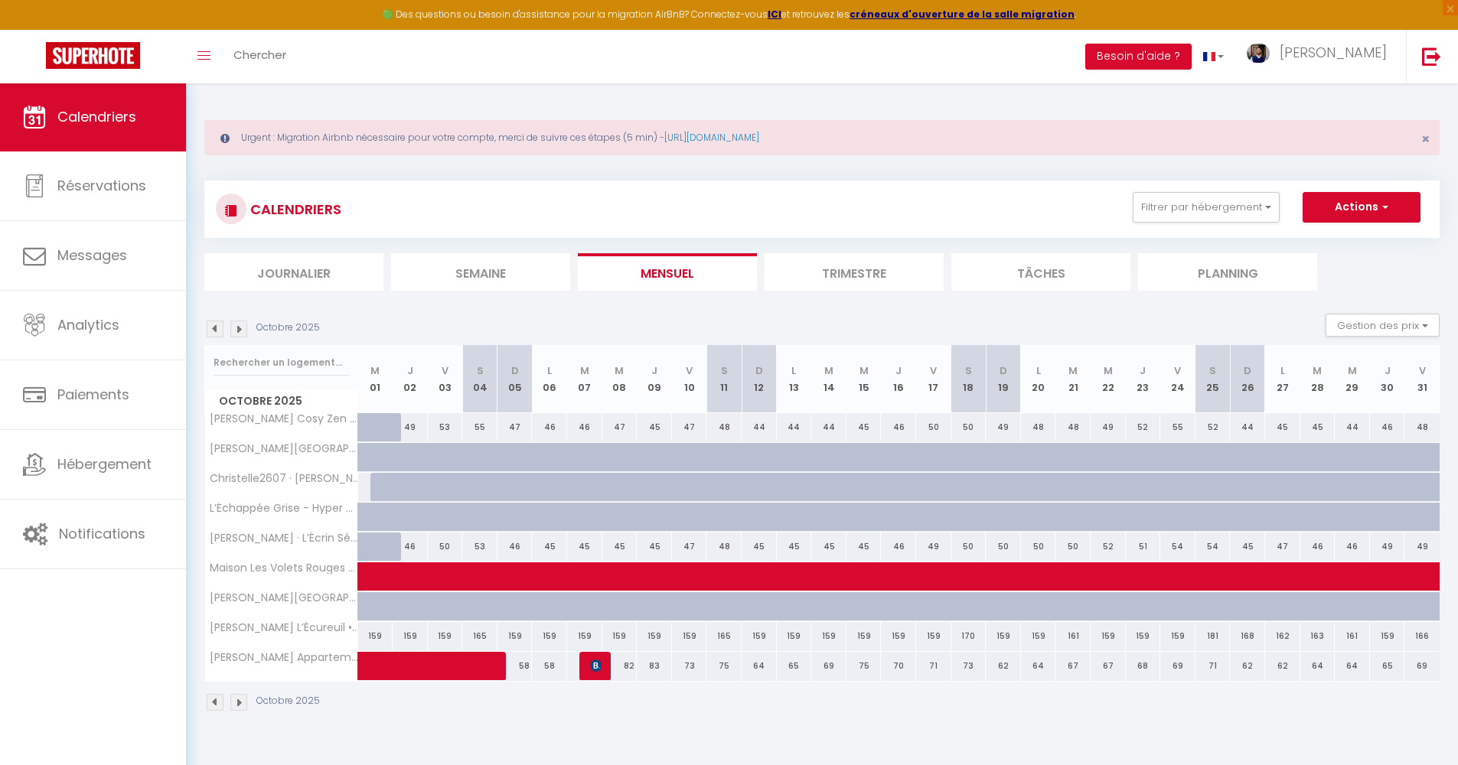
click at [238, 700] on img at bounding box center [238, 702] width 17 height 17
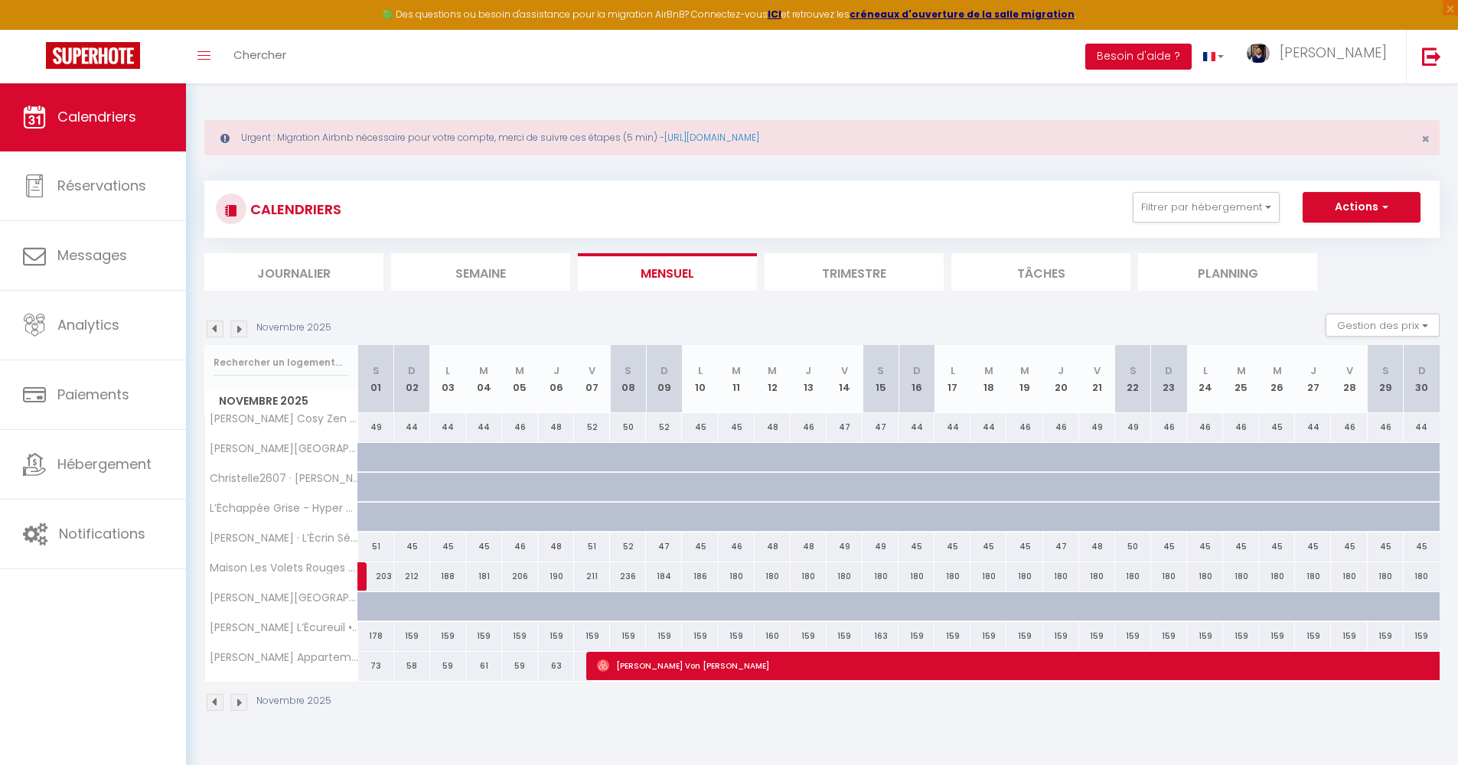
click at [238, 700] on img at bounding box center [238, 702] width 17 height 17
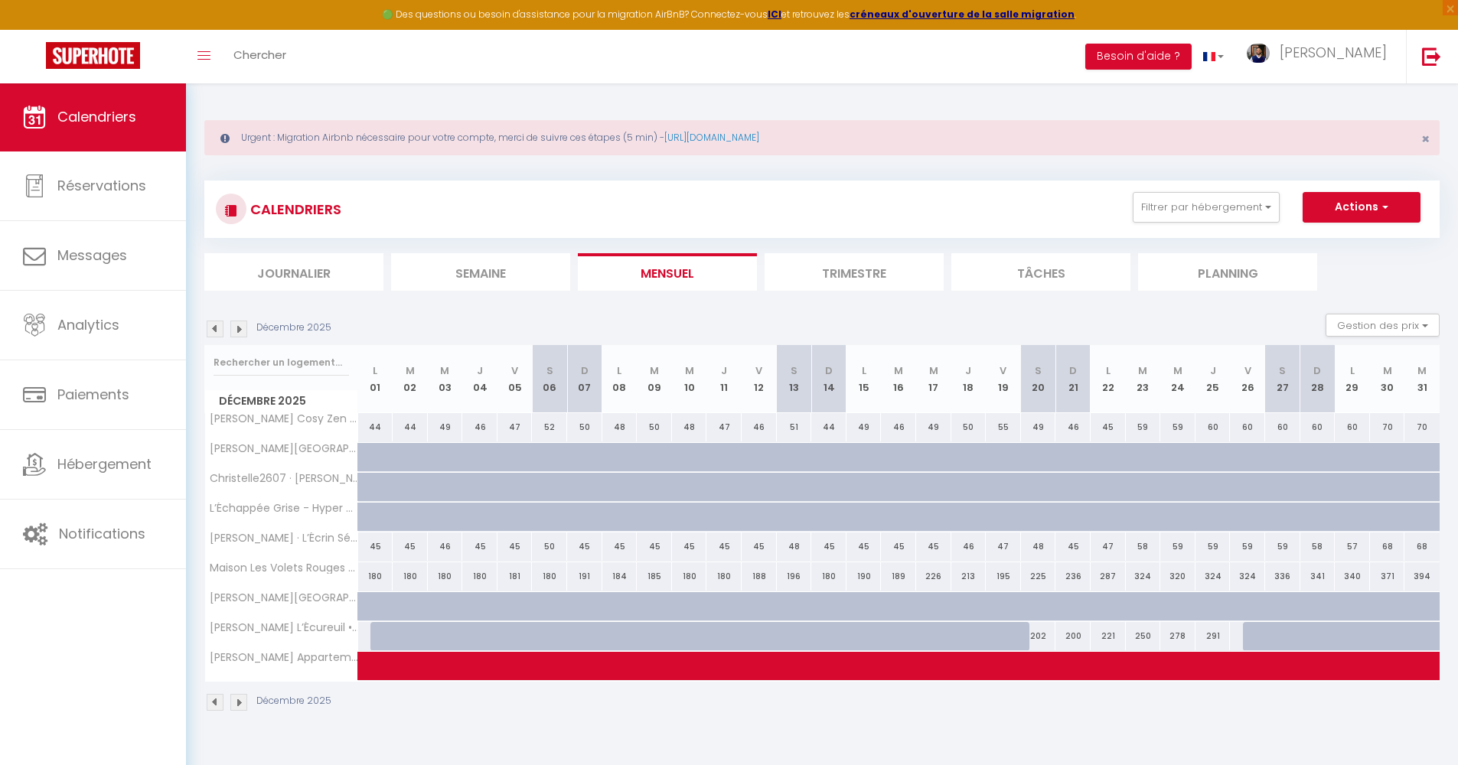
click at [240, 701] on img at bounding box center [238, 702] width 17 height 17
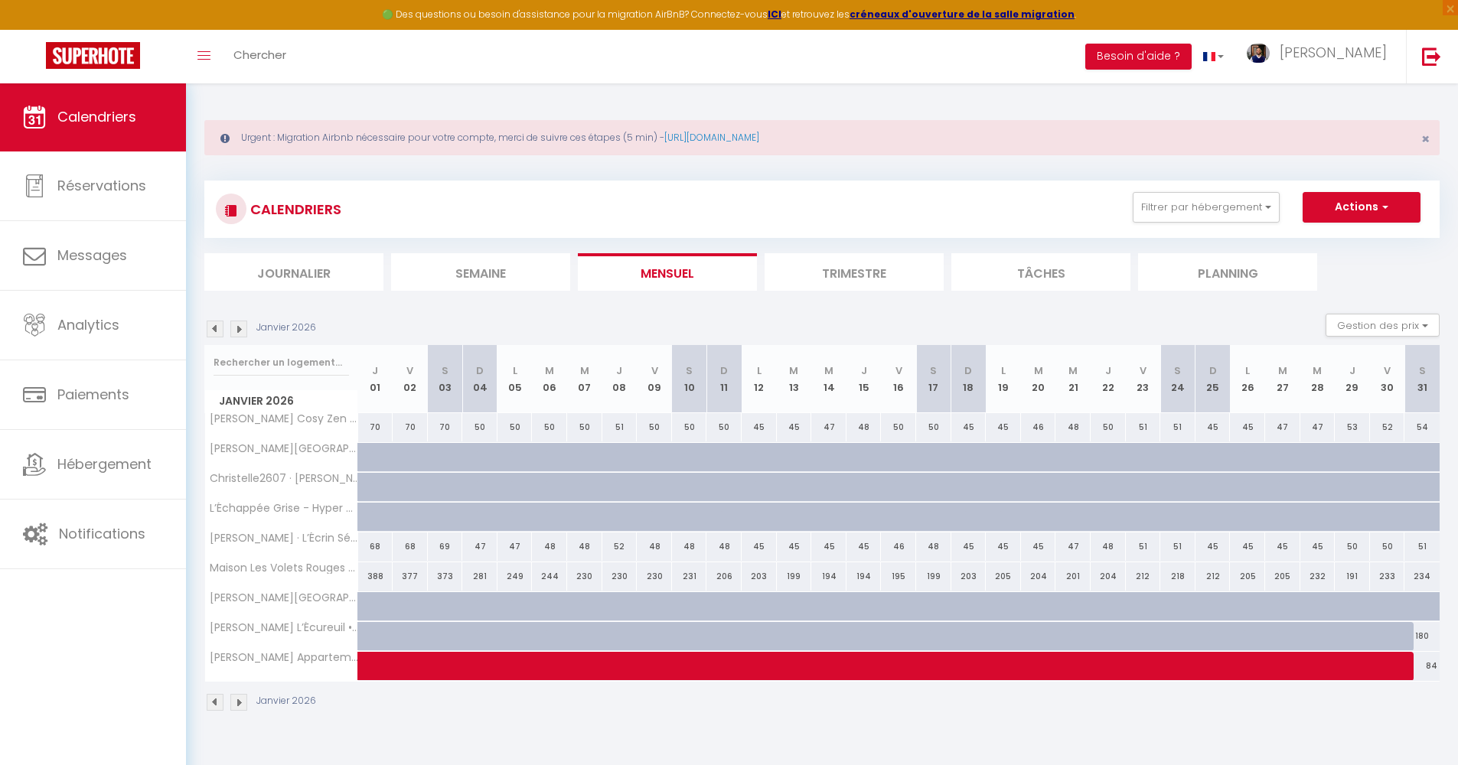
click at [239, 699] on img at bounding box center [238, 702] width 17 height 17
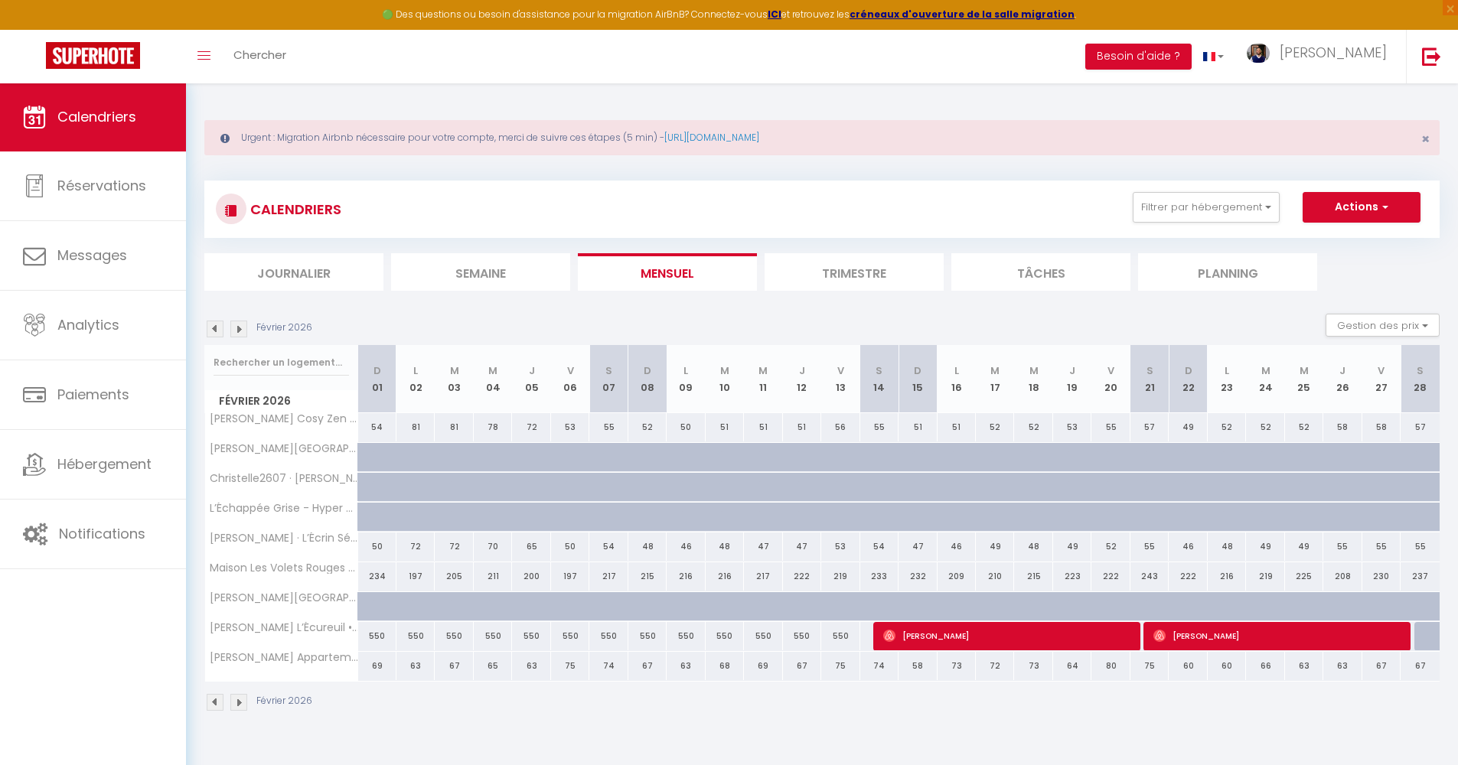
click at [237, 707] on img at bounding box center [238, 702] width 17 height 17
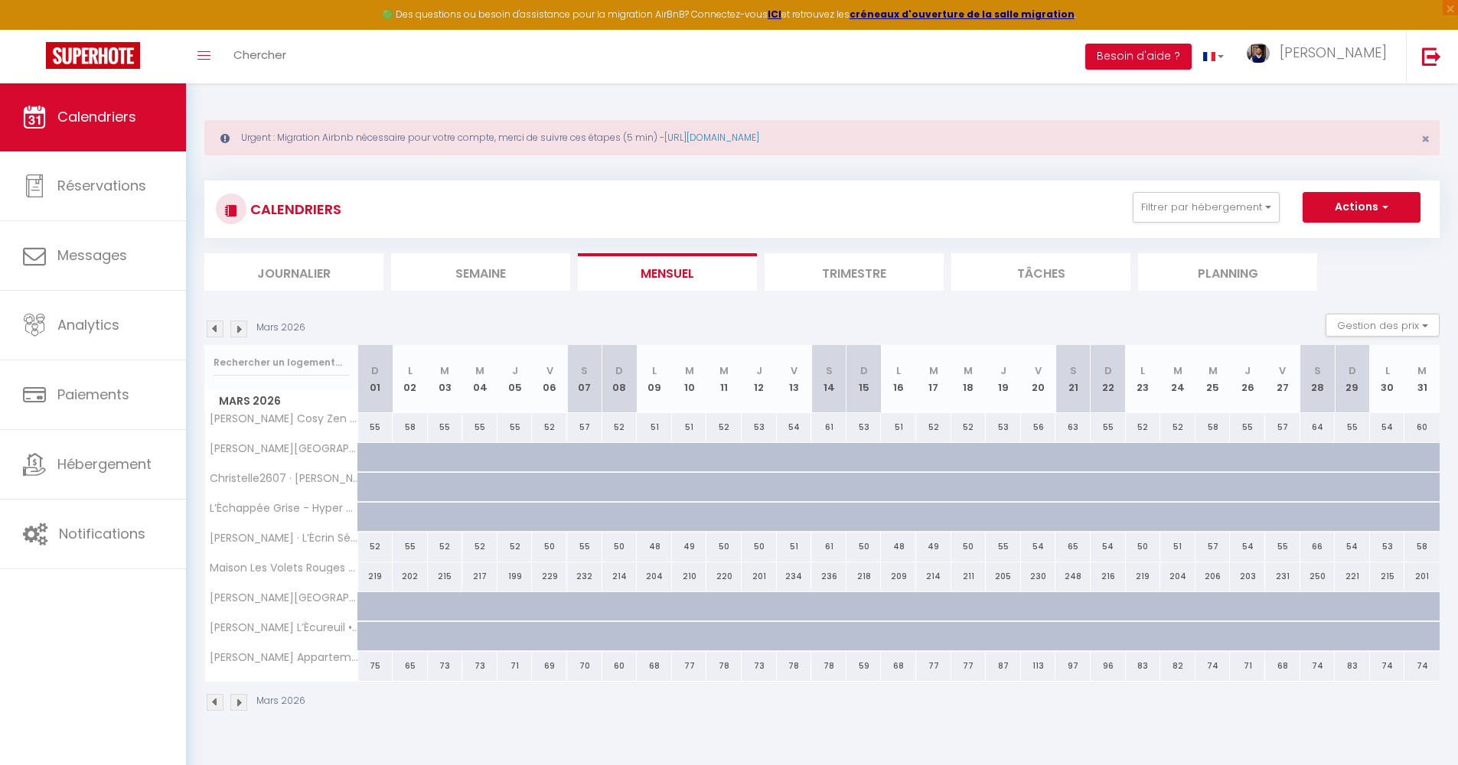
click at [242, 702] on img at bounding box center [238, 702] width 17 height 17
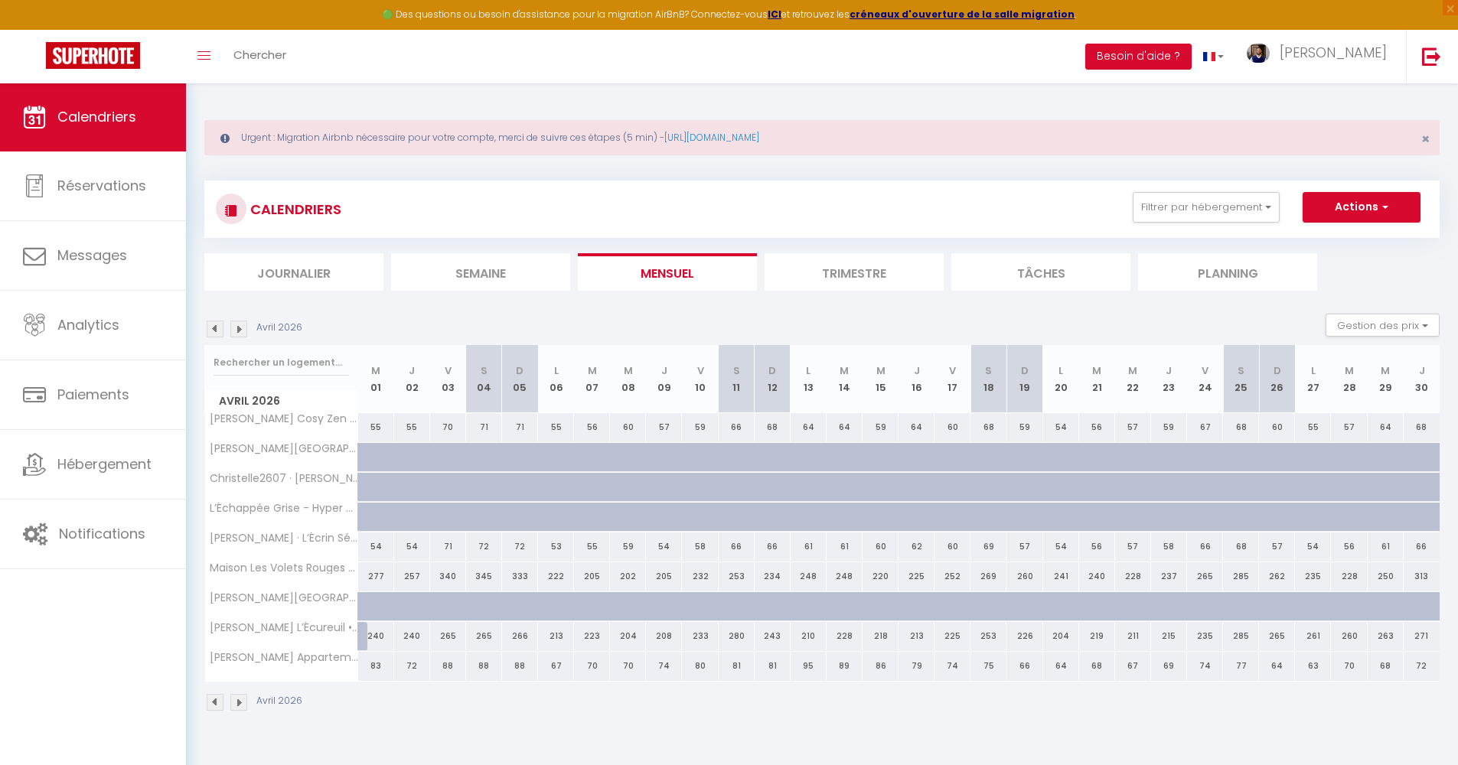
click at [244, 697] on img at bounding box center [238, 702] width 17 height 17
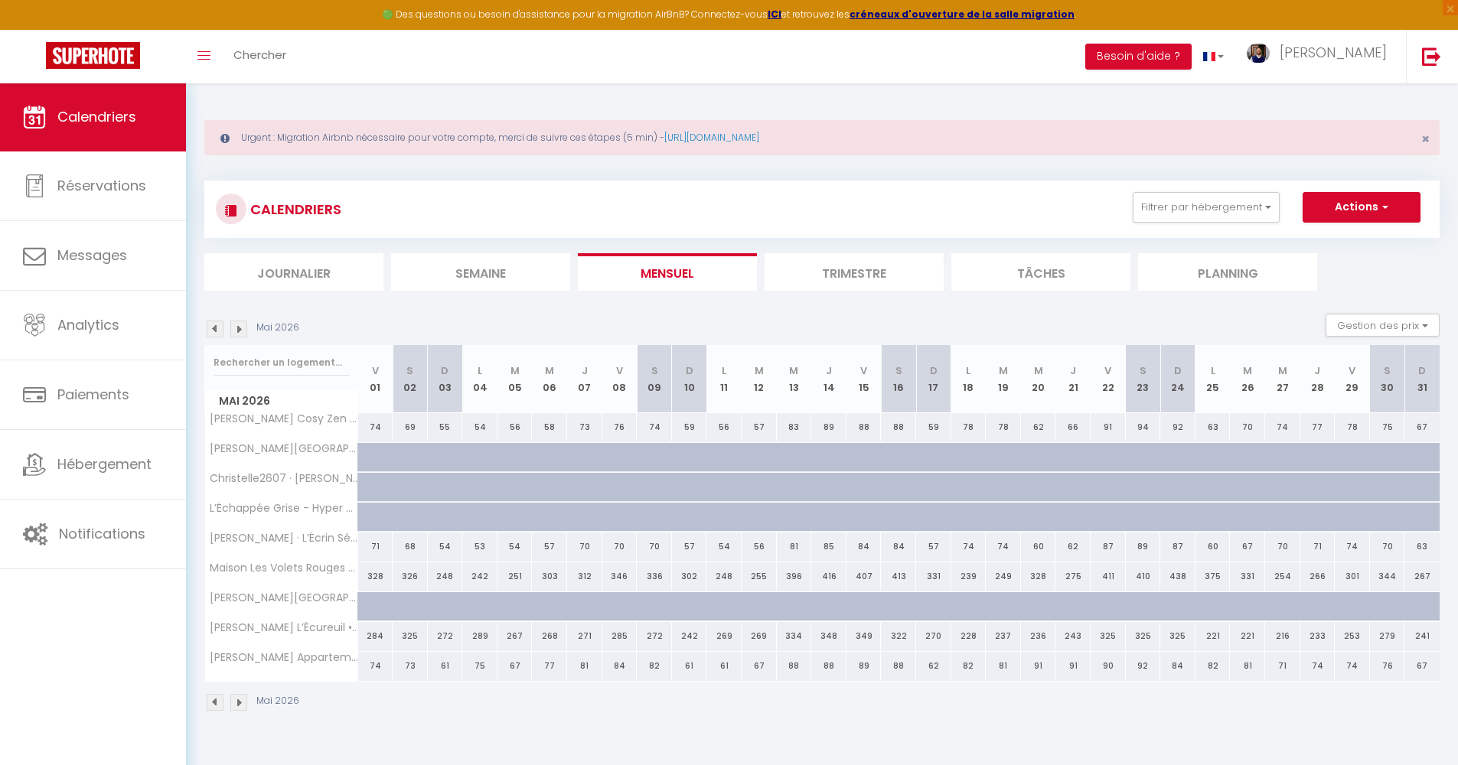
click at [234, 696] on img at bounding box center [238, 702] width 17 height 17
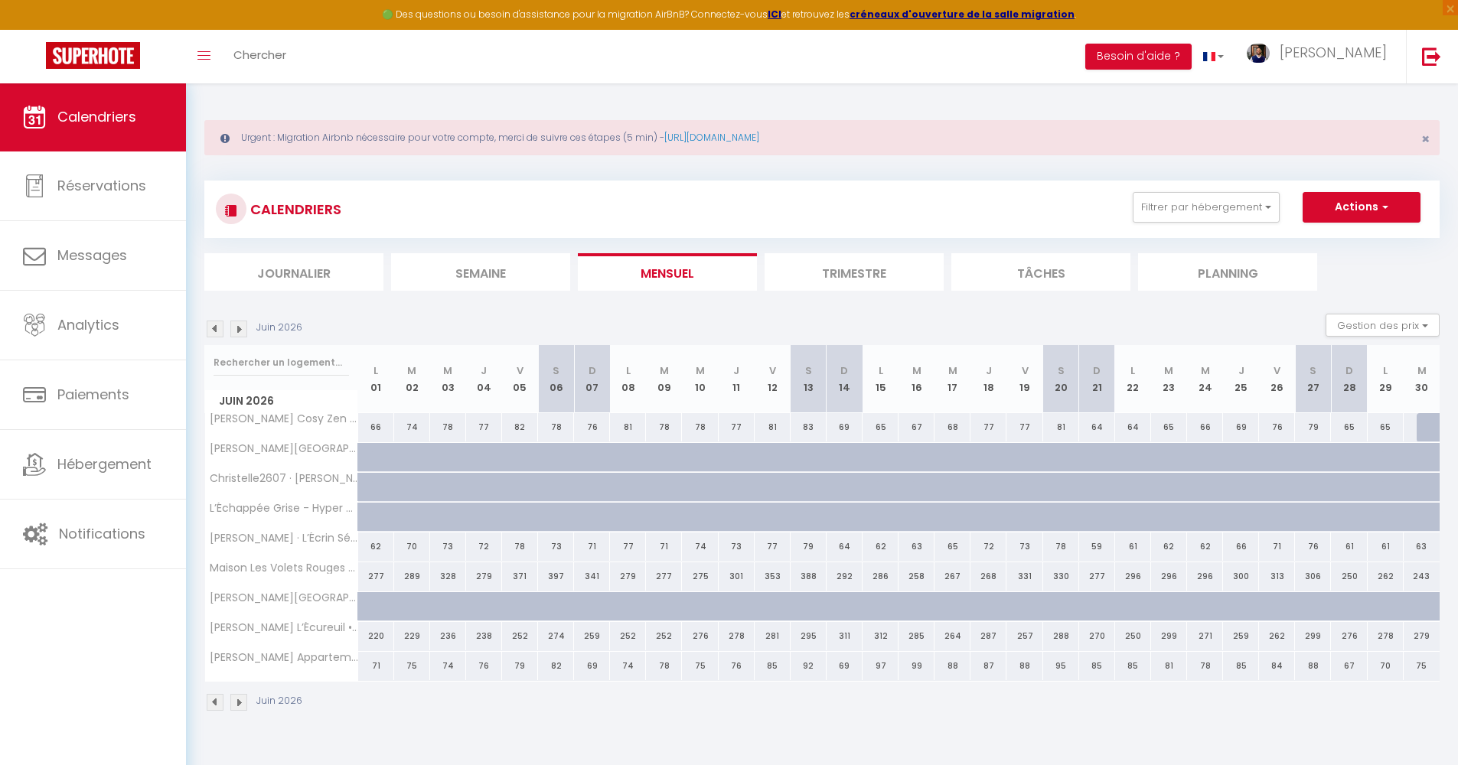
click at [209, 702] on img at bounding box center [215, 702] width 17 height 17
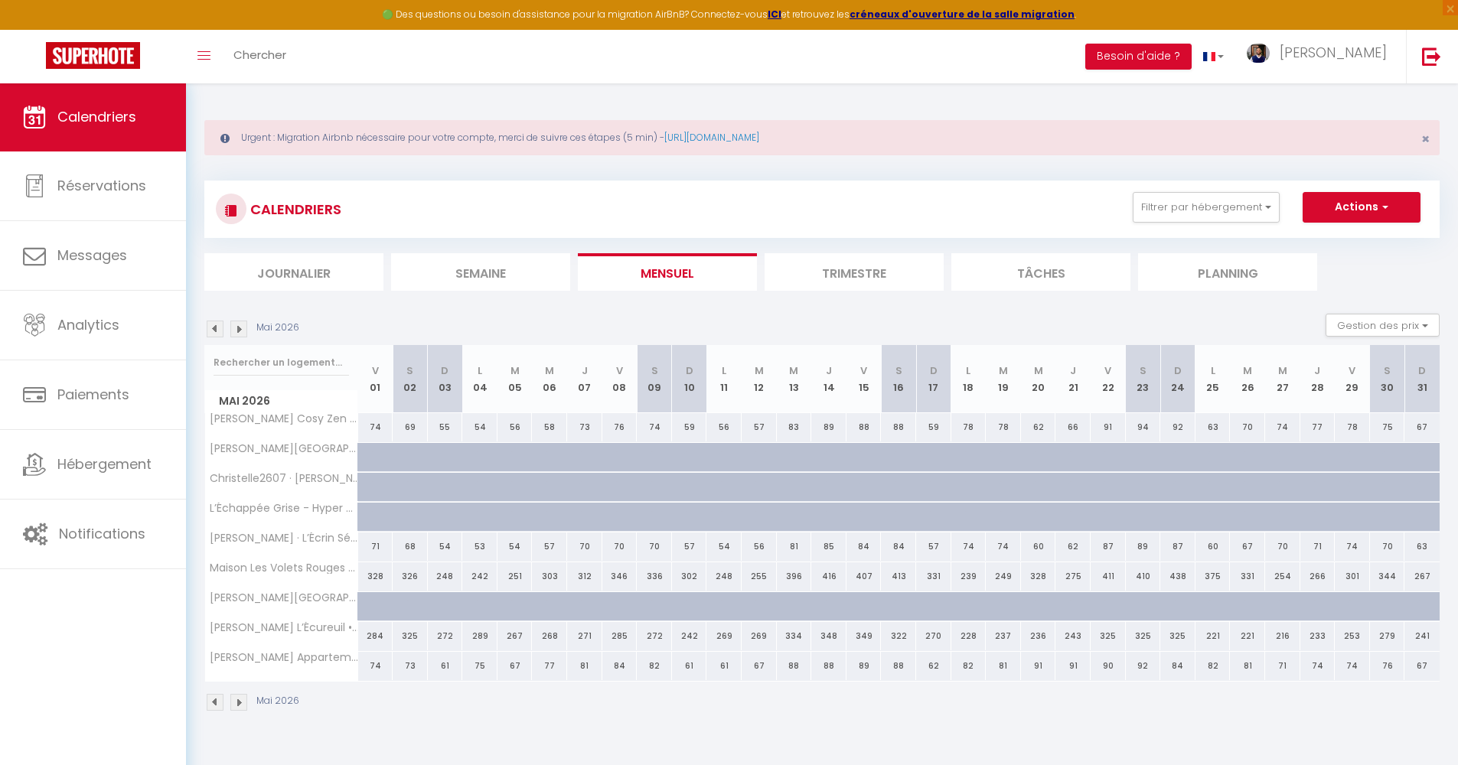
click at [212, 702] on img at bounding box center [215, 702] width 17 height 17
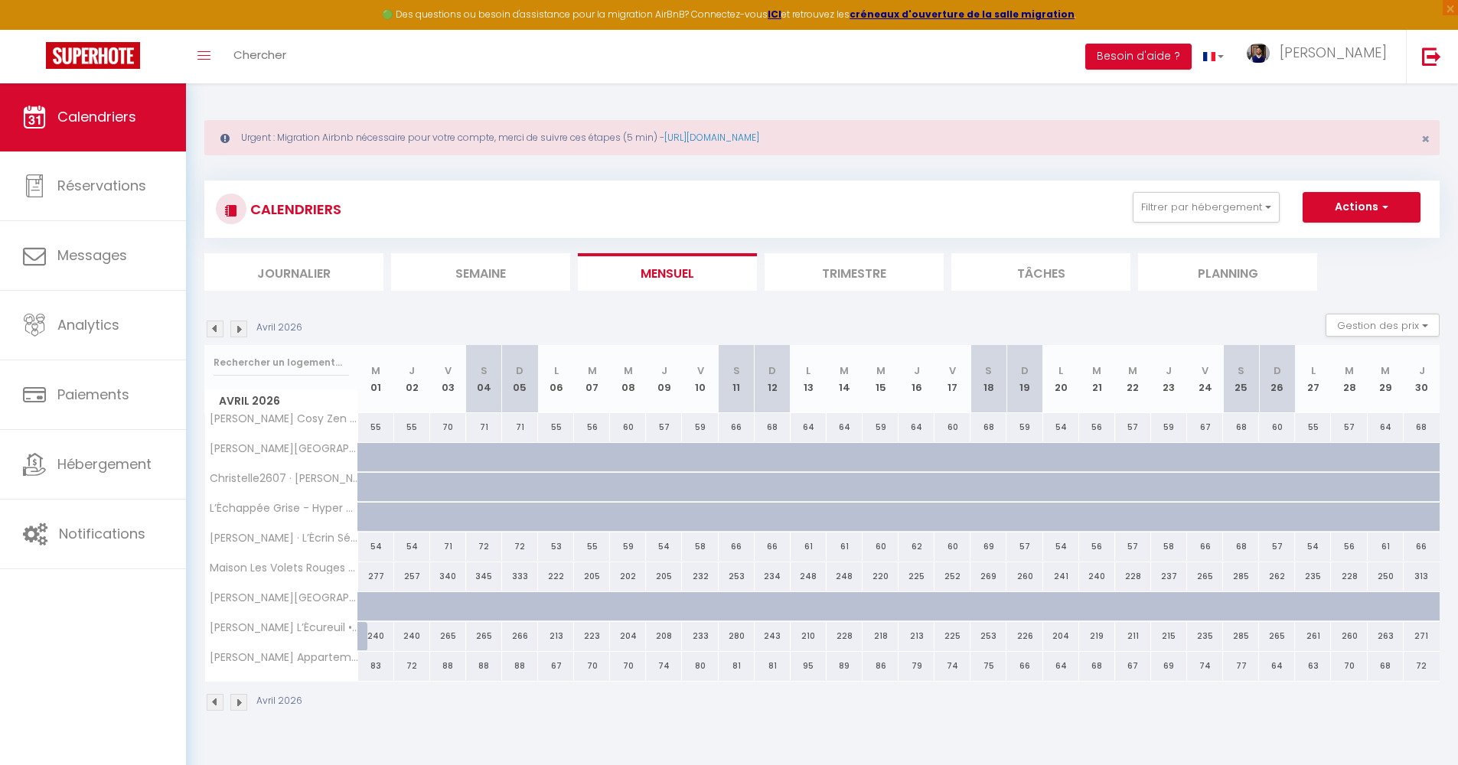
click at [217, 703] on img at bounding box center [215, 702] width 17 height 17
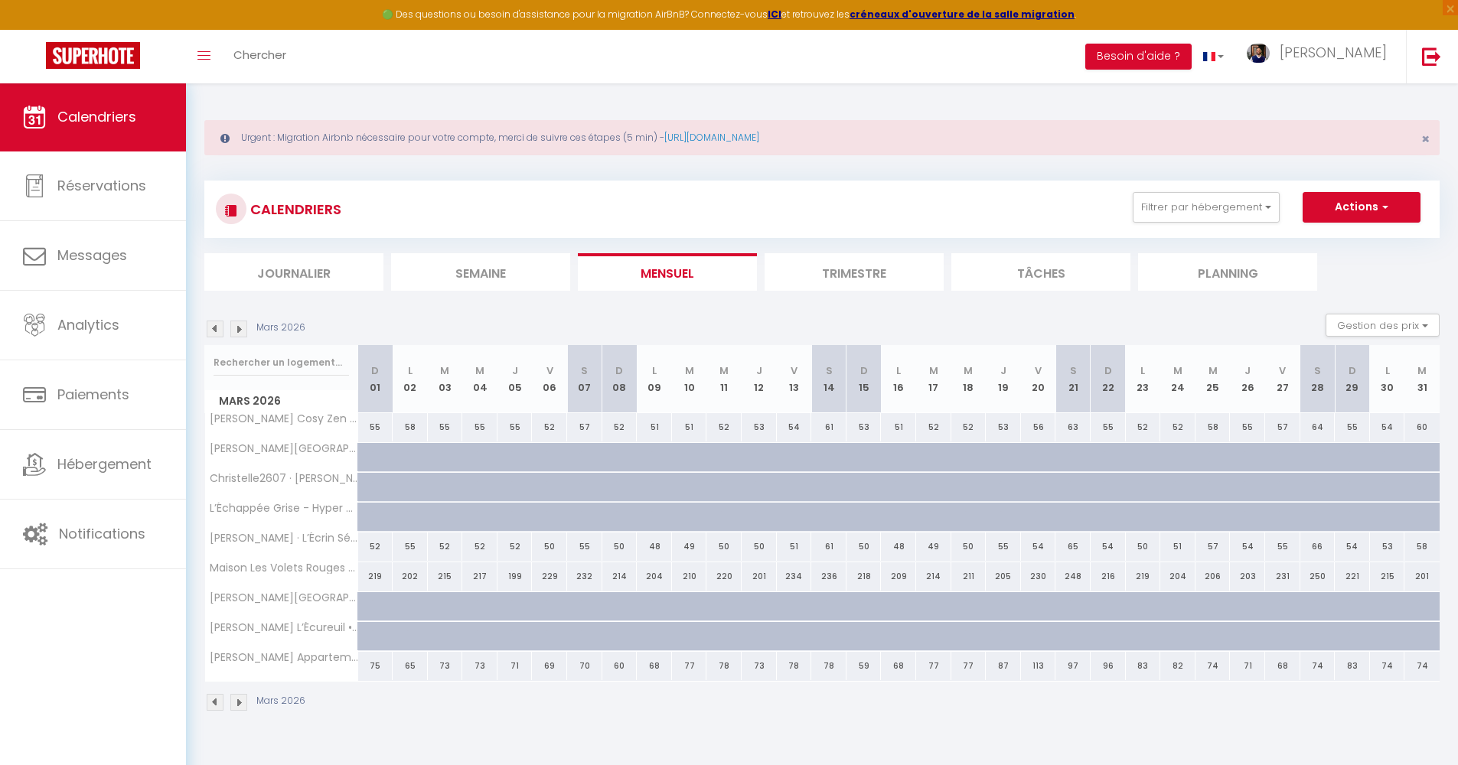
click at [863, 667] on div "59" at bounding box center [863, 666] width 35 height 28
type input "59"
type input "Dim 15 Mars 2026"
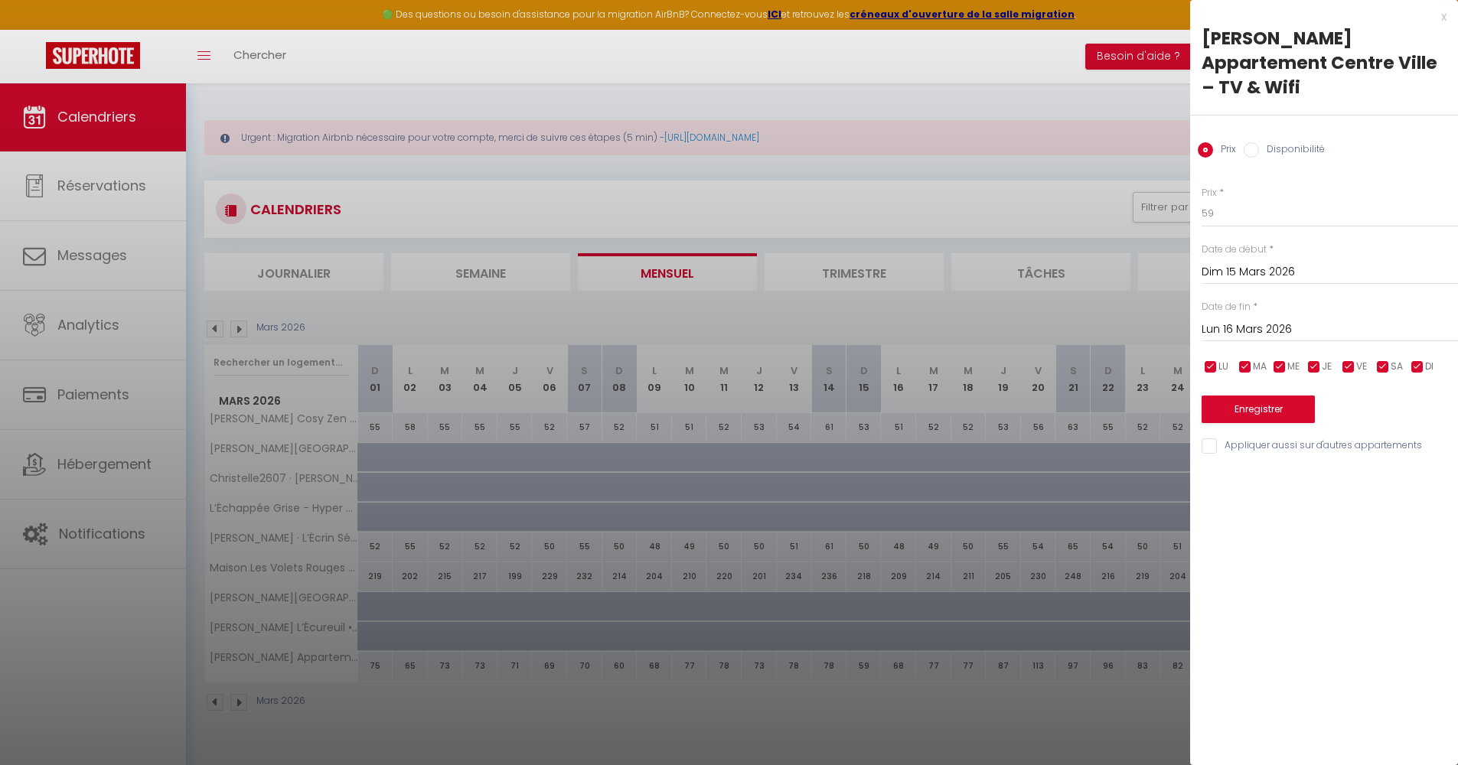
click at [1288, 327] on input "Lun 16 Mars 2026" at bounding box center [1330, 330] width 256 height 20
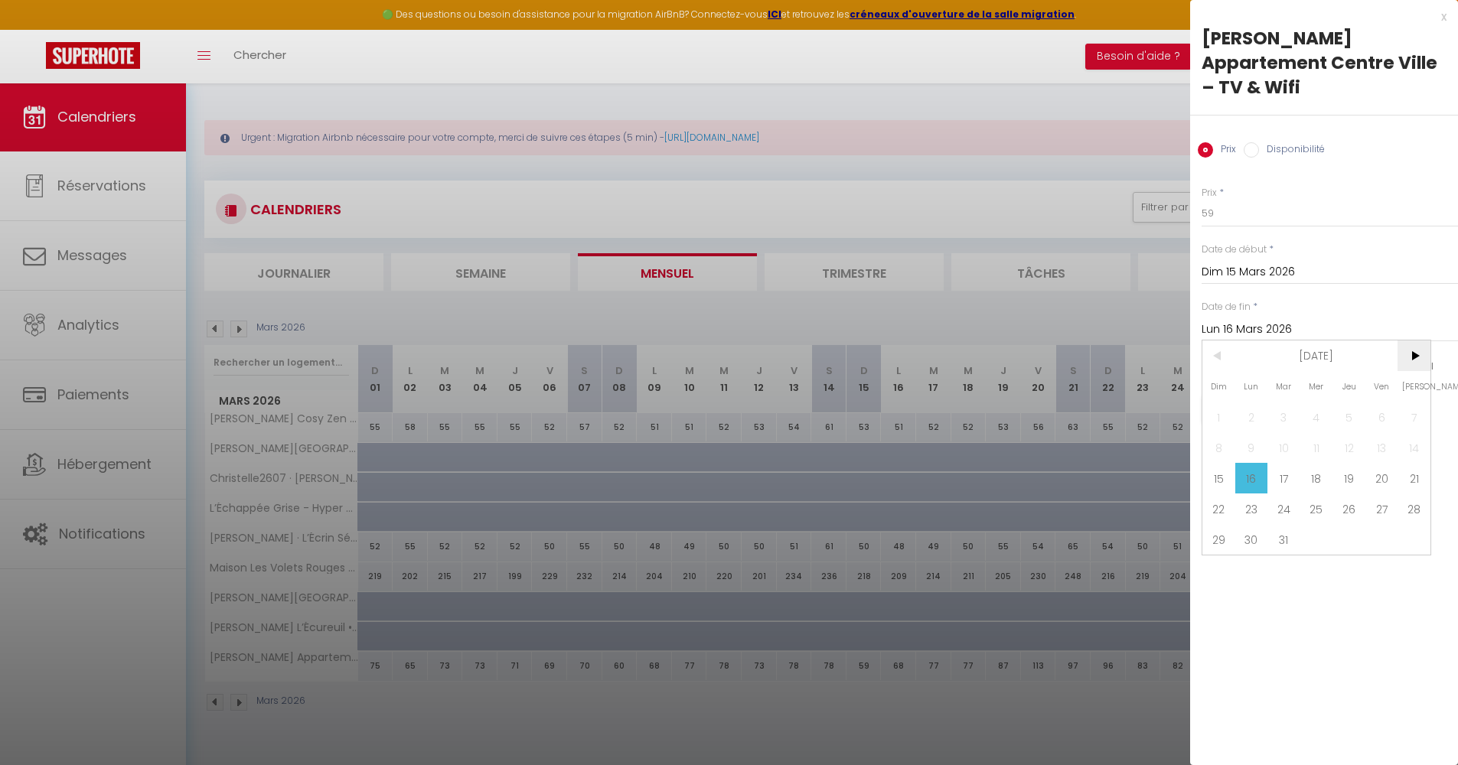
click at [1416, 359] on span ">" at bounding box center [1413, 356] width 33 height 31
click at [1417, 357] on span ">" at bounding box center [1413, 356] width 33 height 31
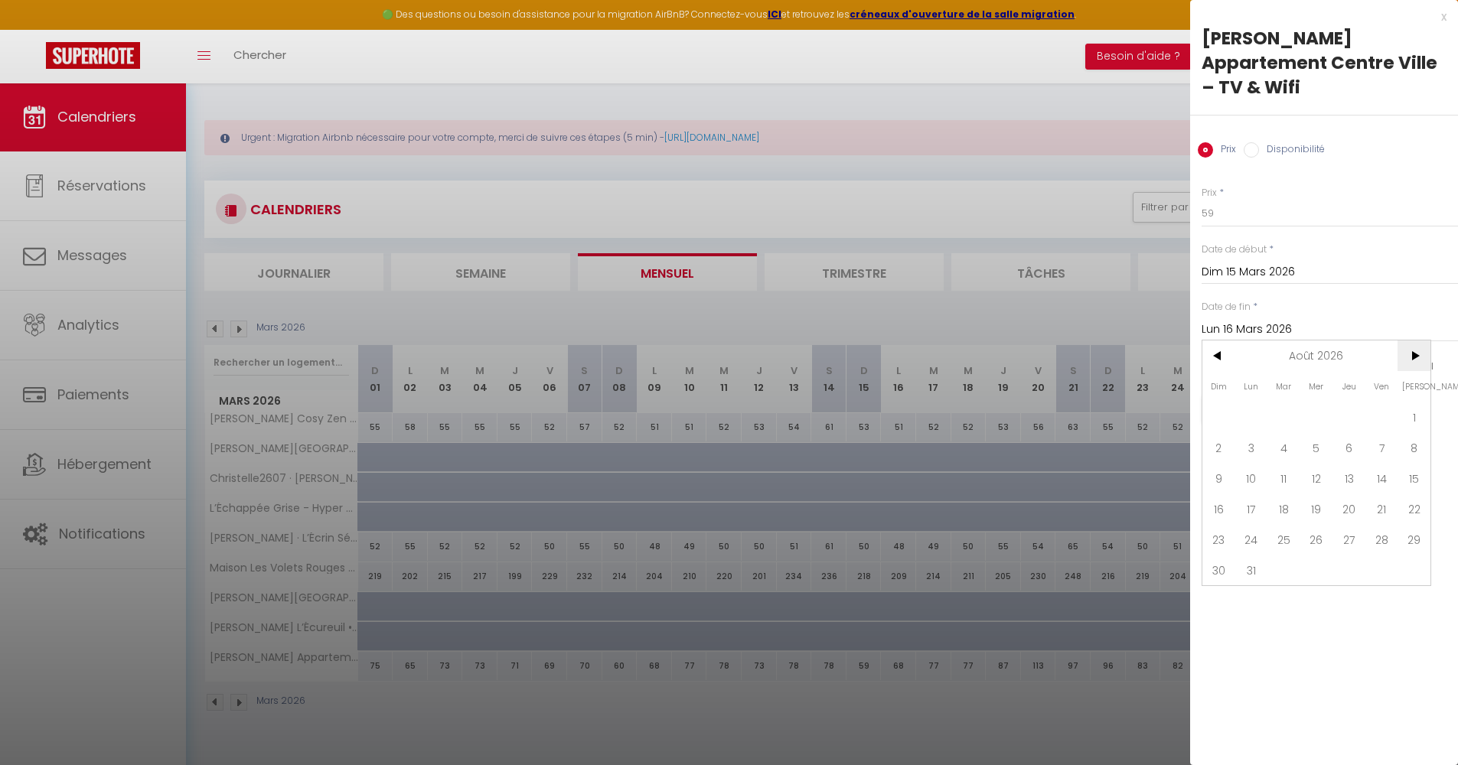
click at [1417, 357] on span ">" at bounding box center [1413, 356] width 33 height 31
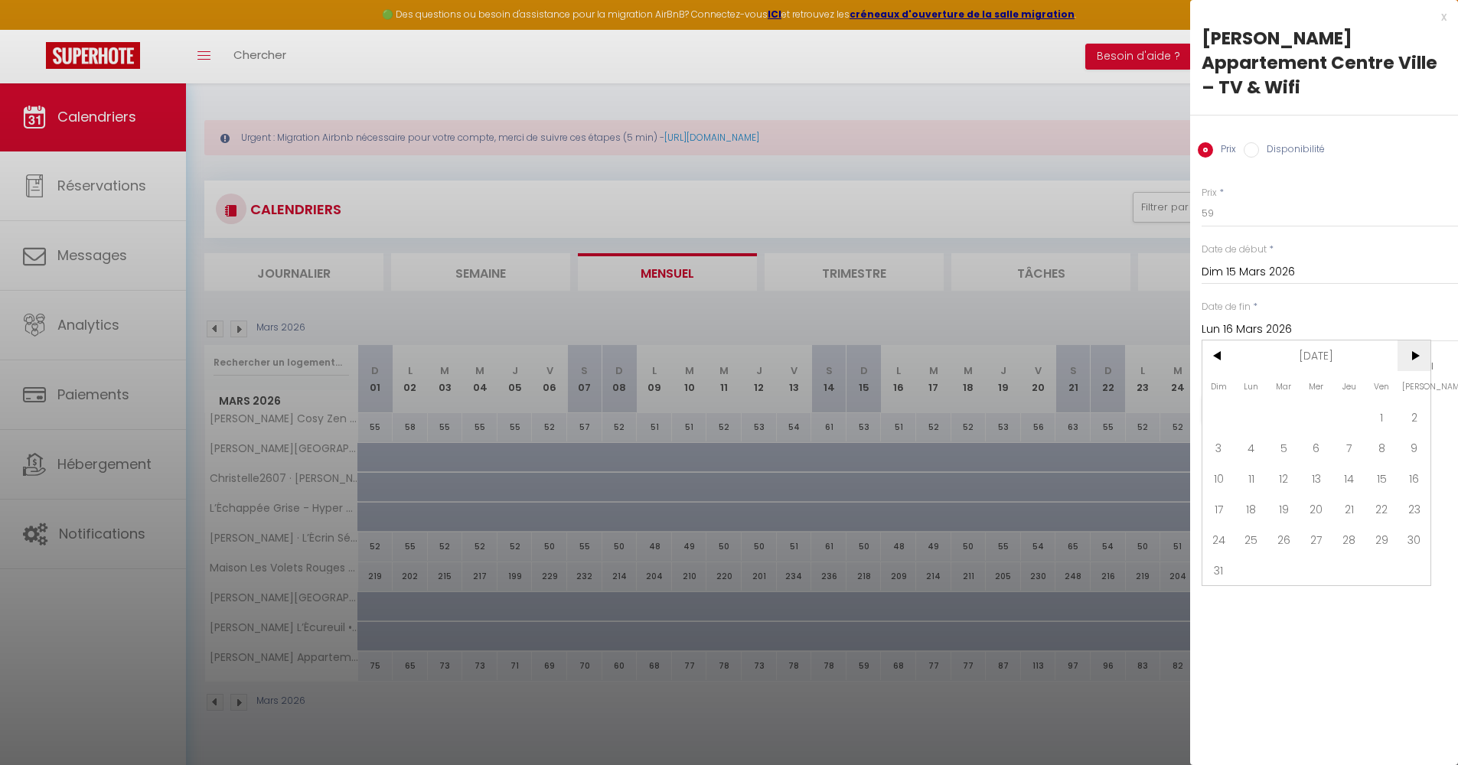
click at [1417, 357] on span ">" at bounding box center [1413, 356] width 33 height 31
click at [1218, 357] on span "<" at bounding box center [1218, 356] width 33 height 31
click at [1213, 357] on span "<" at bounding box center [1218, 356] width 33 height 31
click at [1226, 571] on span "31" at bounding box center [1218, 570] width 33 height 31
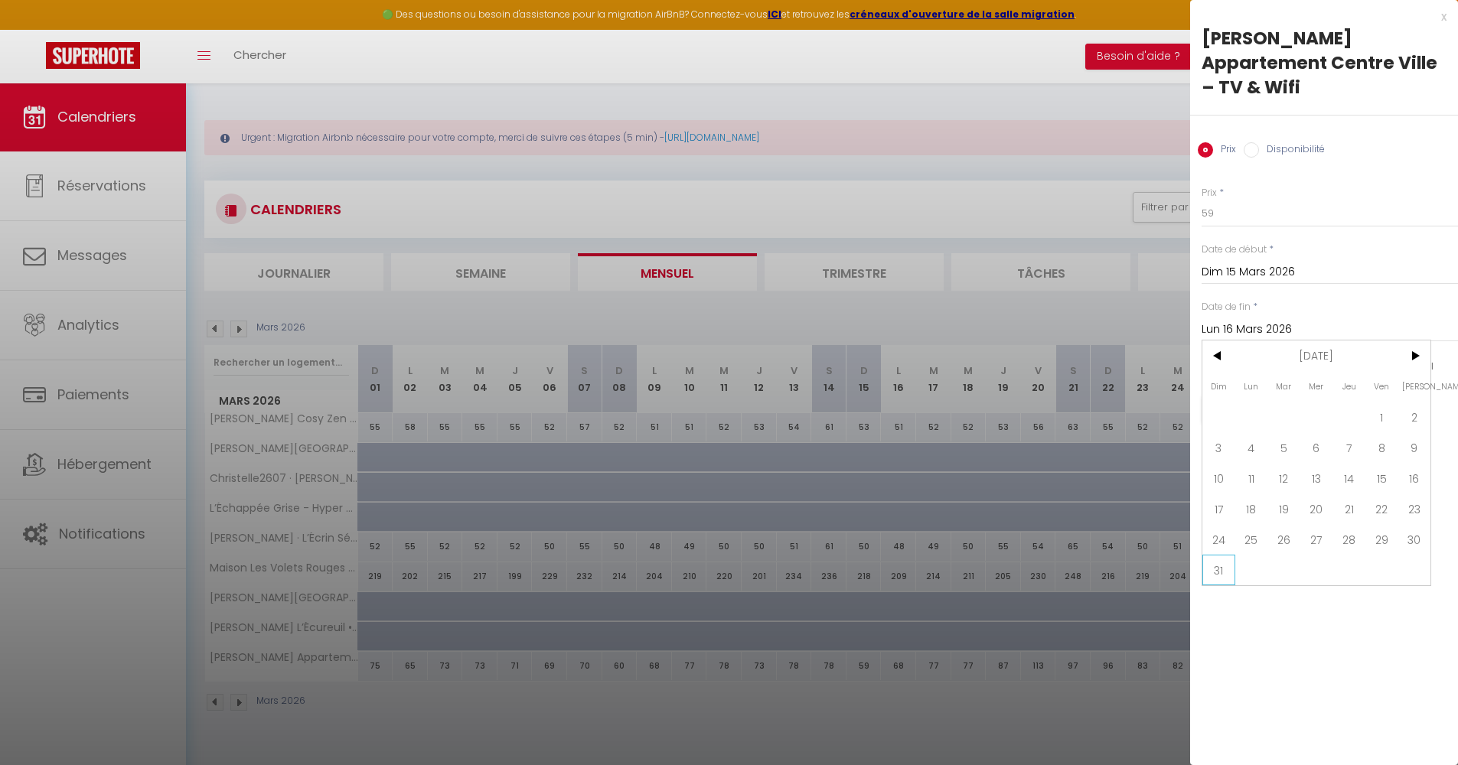
type input "Dim 31 Janvier 2027"
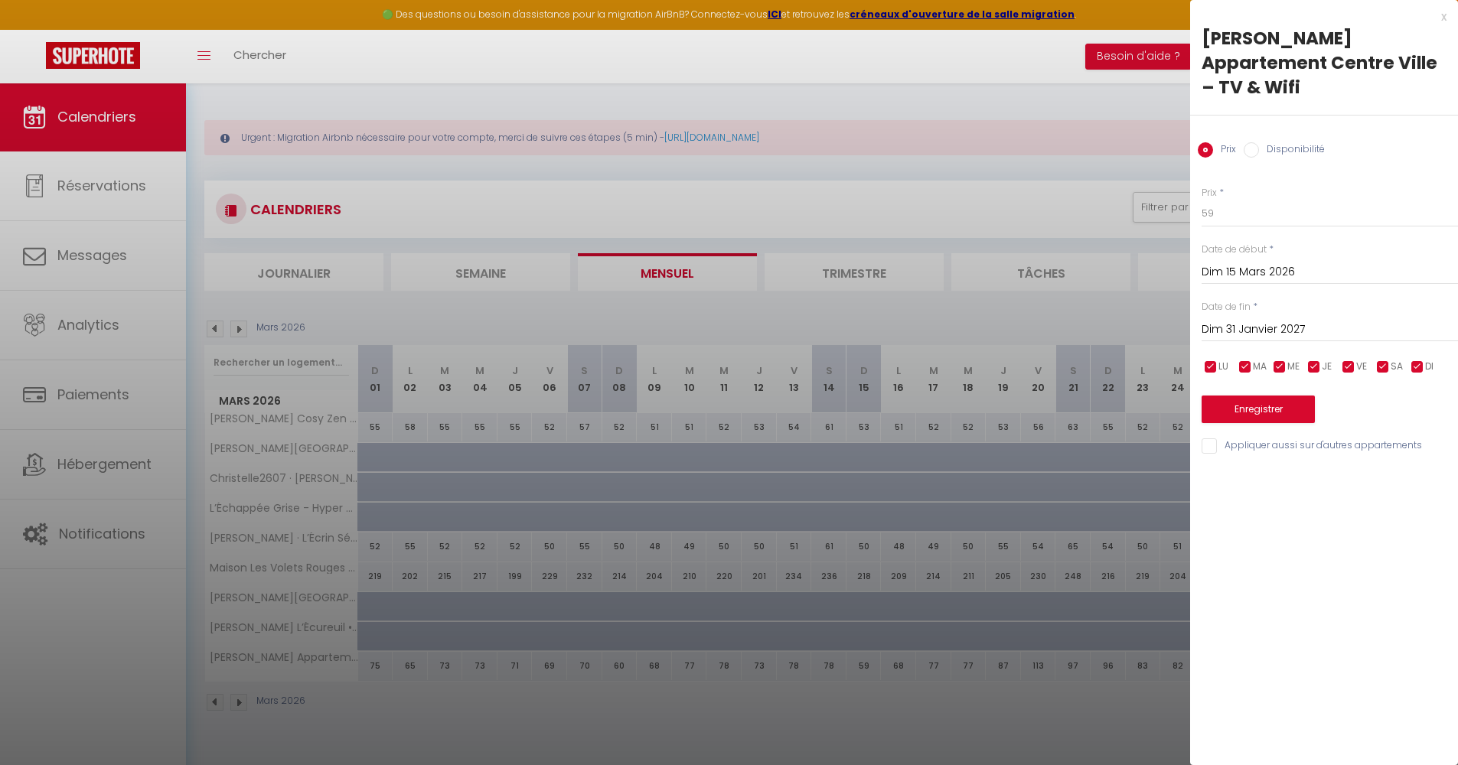
click at [1286, 147] on label "Disponibilité" at bounding box center [1292, 150] width 66 height 17
click at [1259, 147] on input "Disponibilité" at bounding box center [1251, 149] width 15 height 15
radio input "true"
radio input "false"
select select "0"
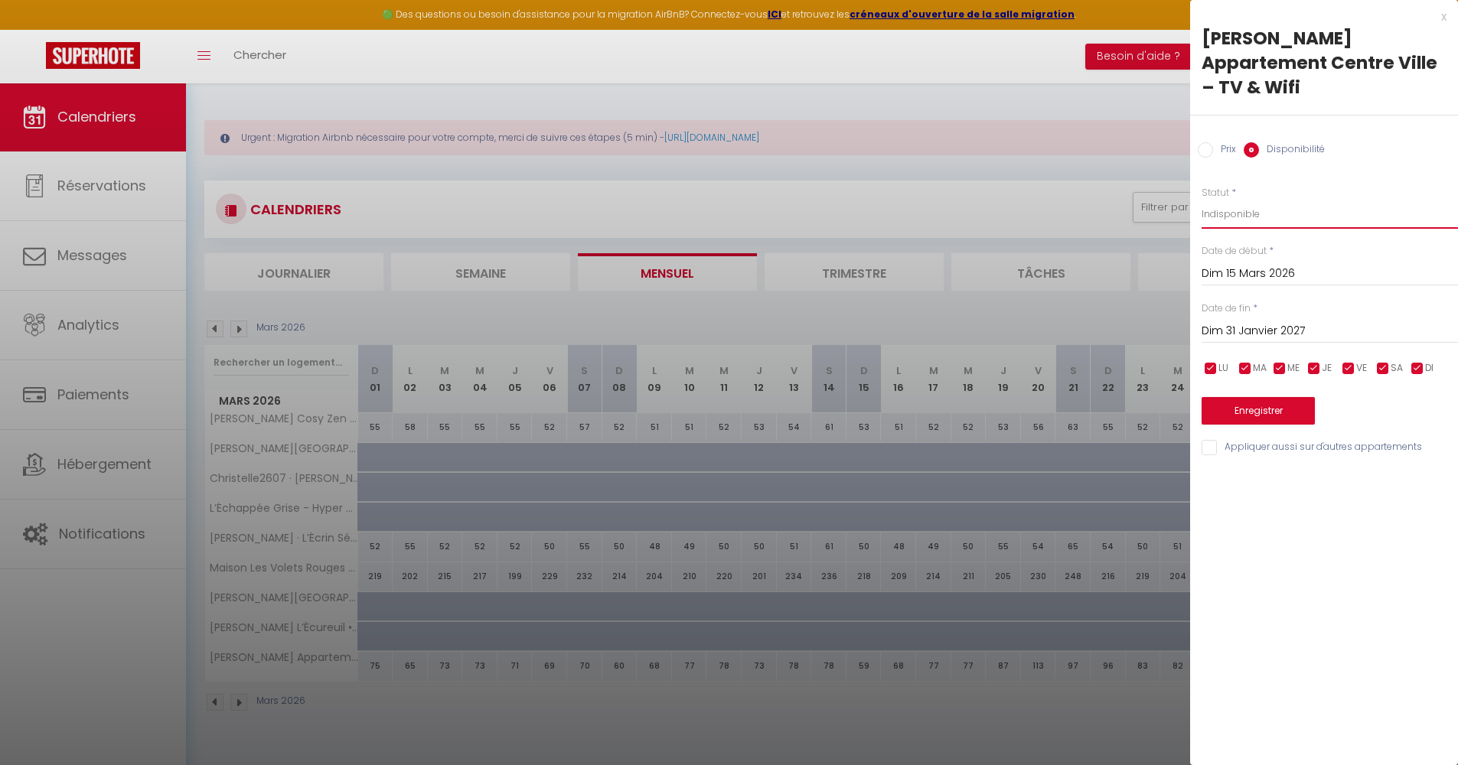
click at [1273, 408] on button "Enregistrer" at bounding box center [1258, 411] width 113 height 28
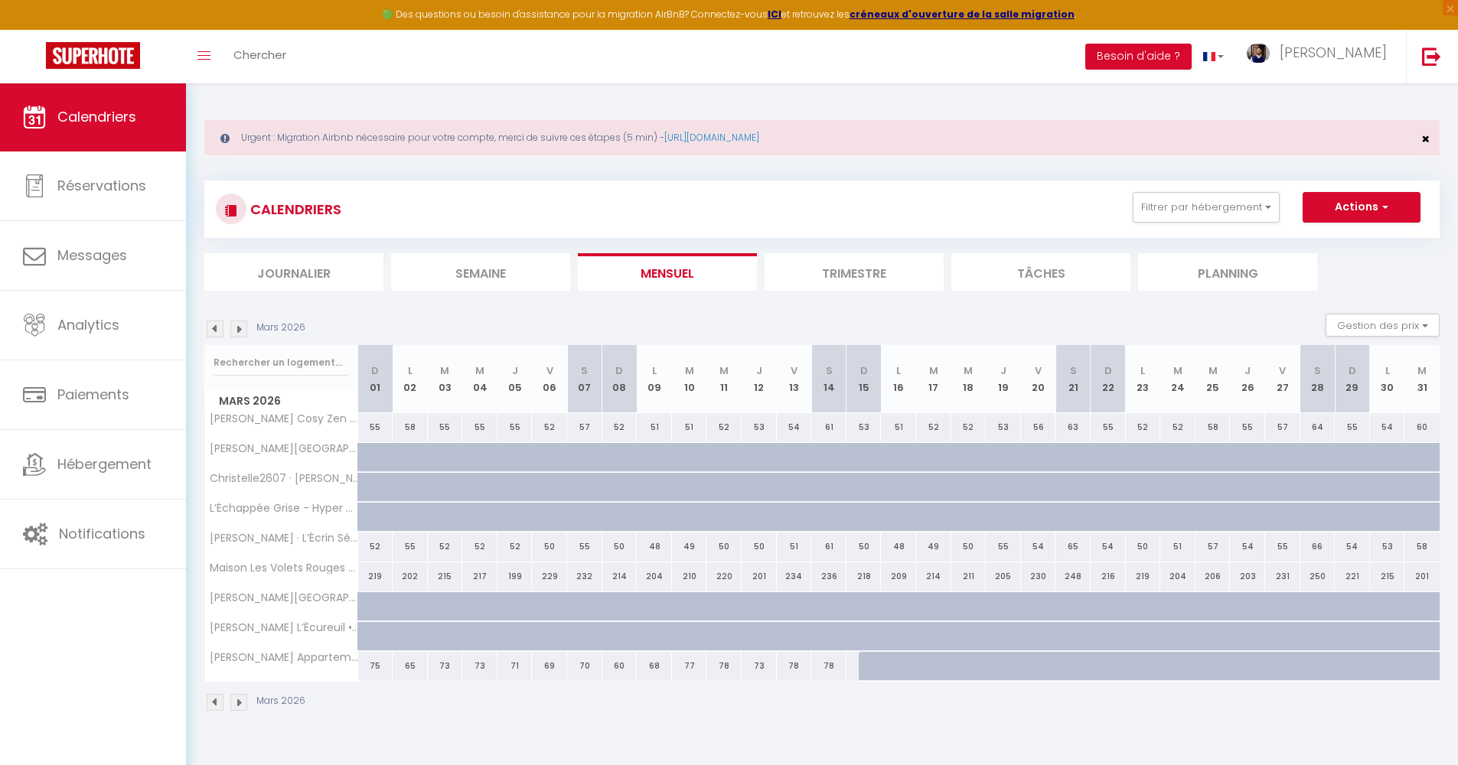
click at [1429, 138] on span "×" at bounding box center [1425, 138] width 8 height 19
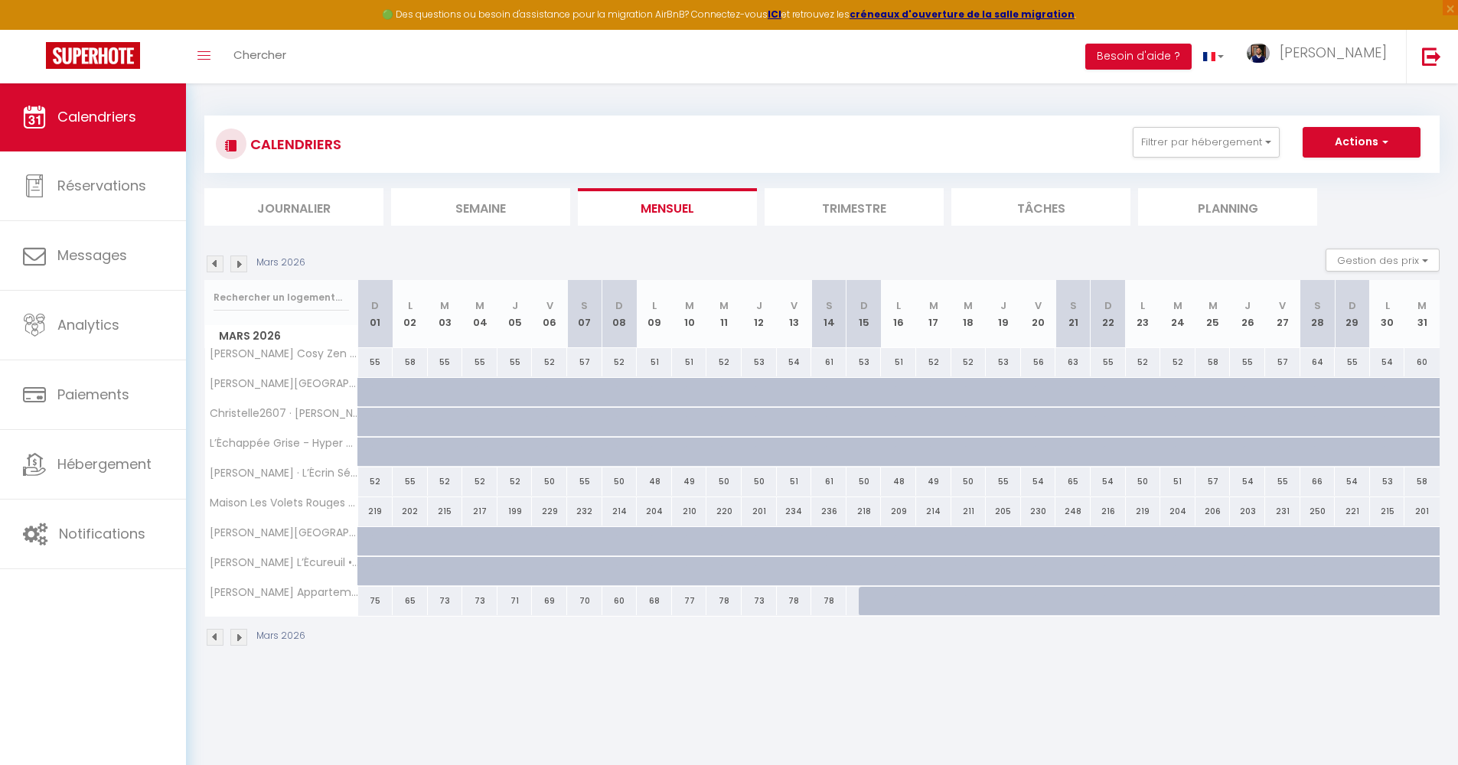
click at [238, 639] on img at bounding box center [238, 637] width 17 height 17
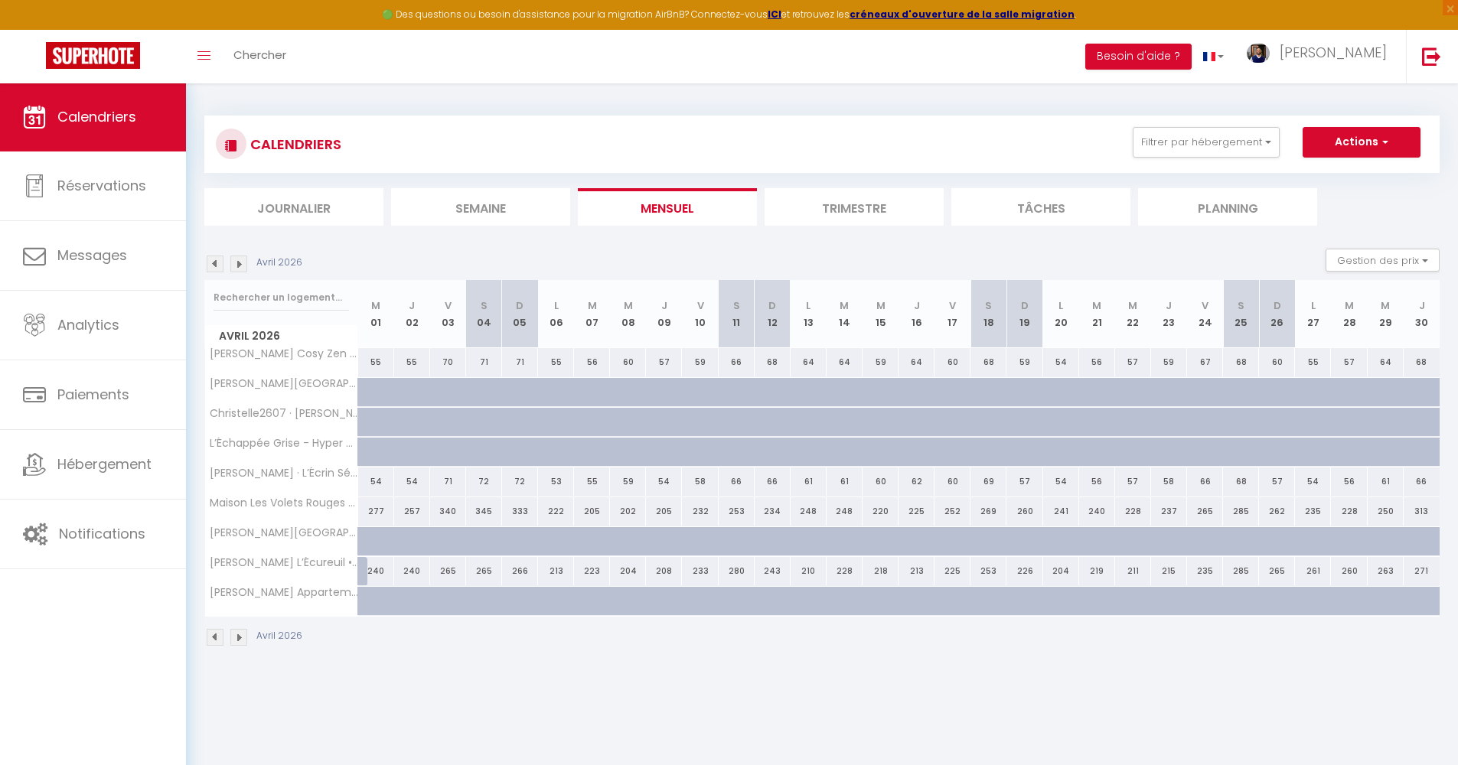
click at [238, 639] on img at bounding box center [238, 637] width 17 height 17
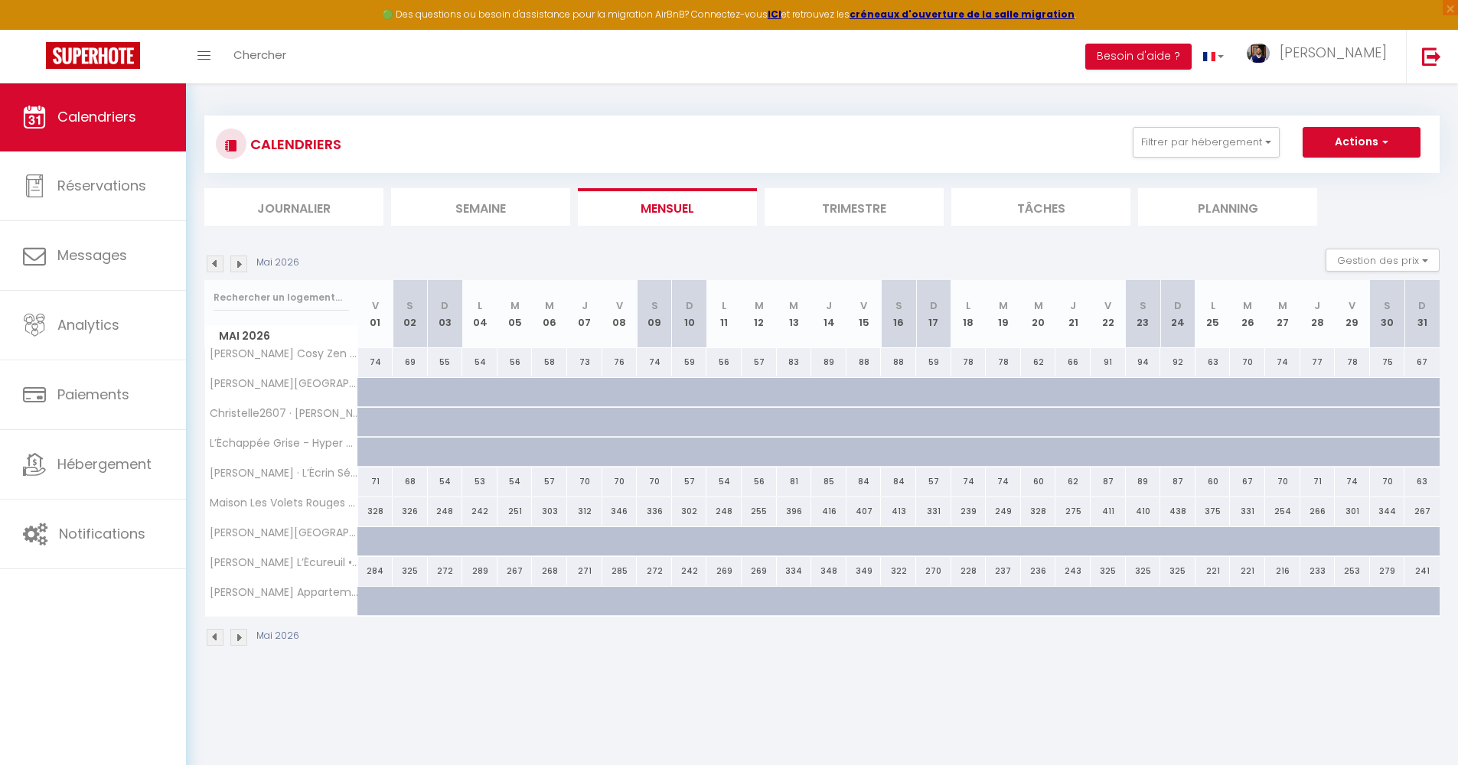
click at [238, 639] on img at bounding box center [238, 637] width 17 height 17
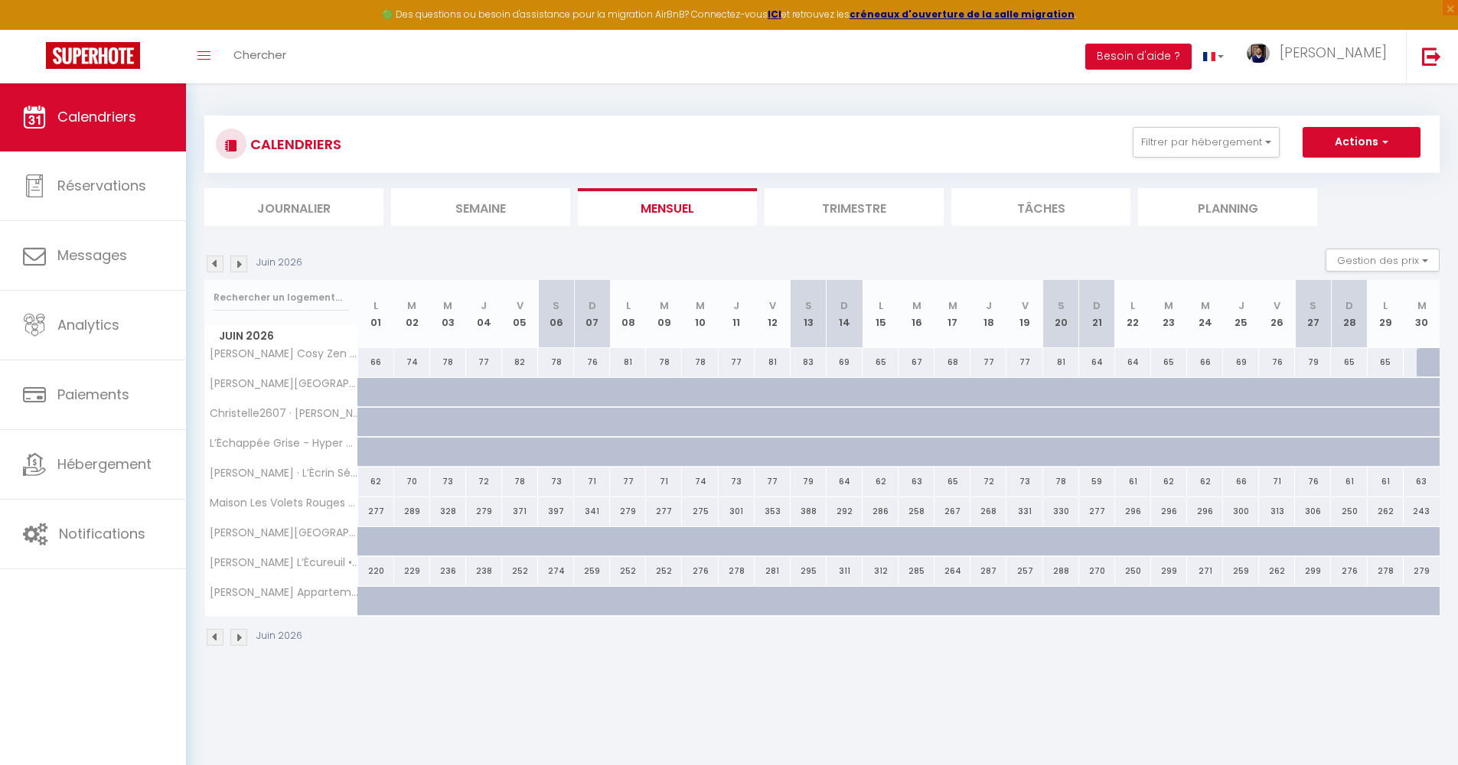
click at [216, 641] on img at bounding box center [215, 637] width 17 height 17
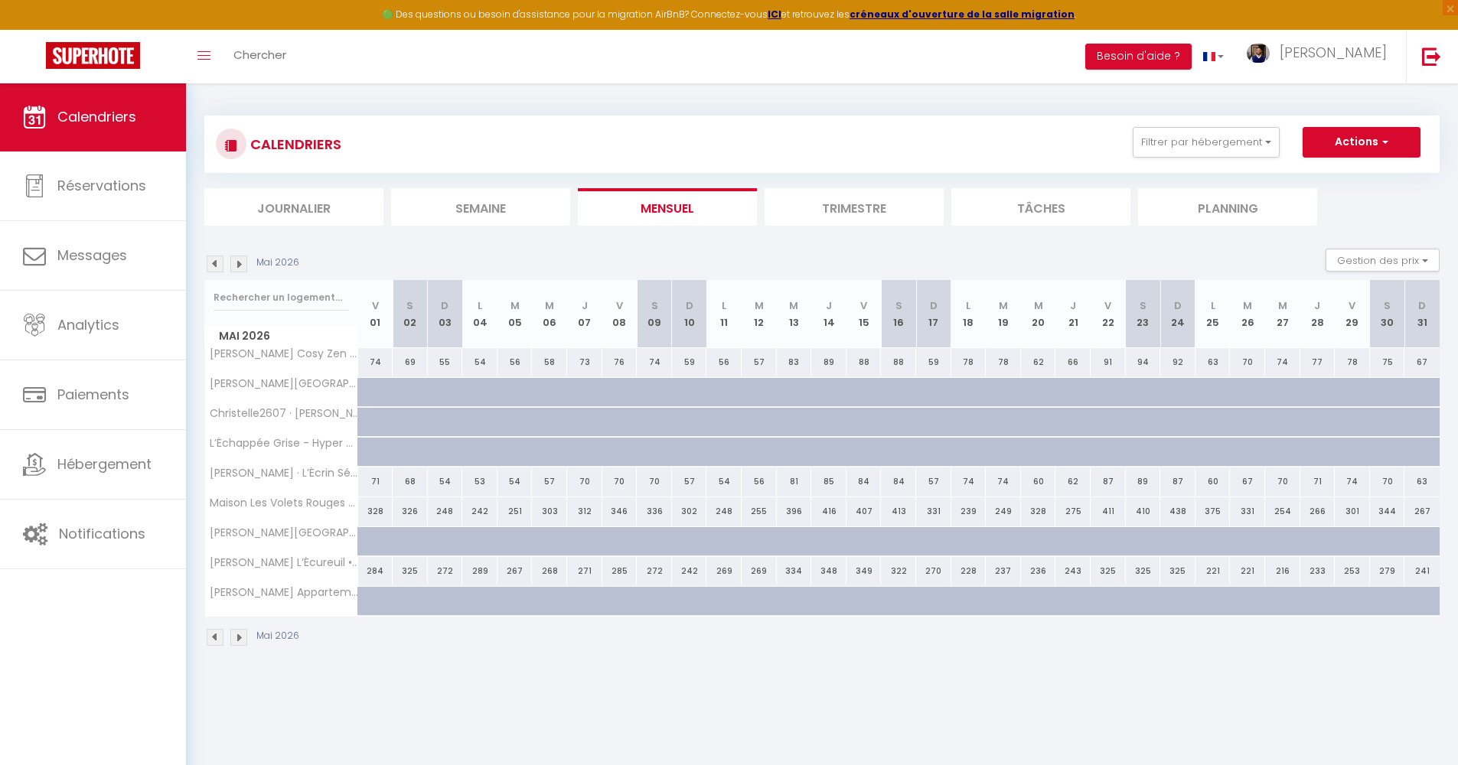
click at [216, 641] on img at bounding box center [215, 637] width 17 height 17
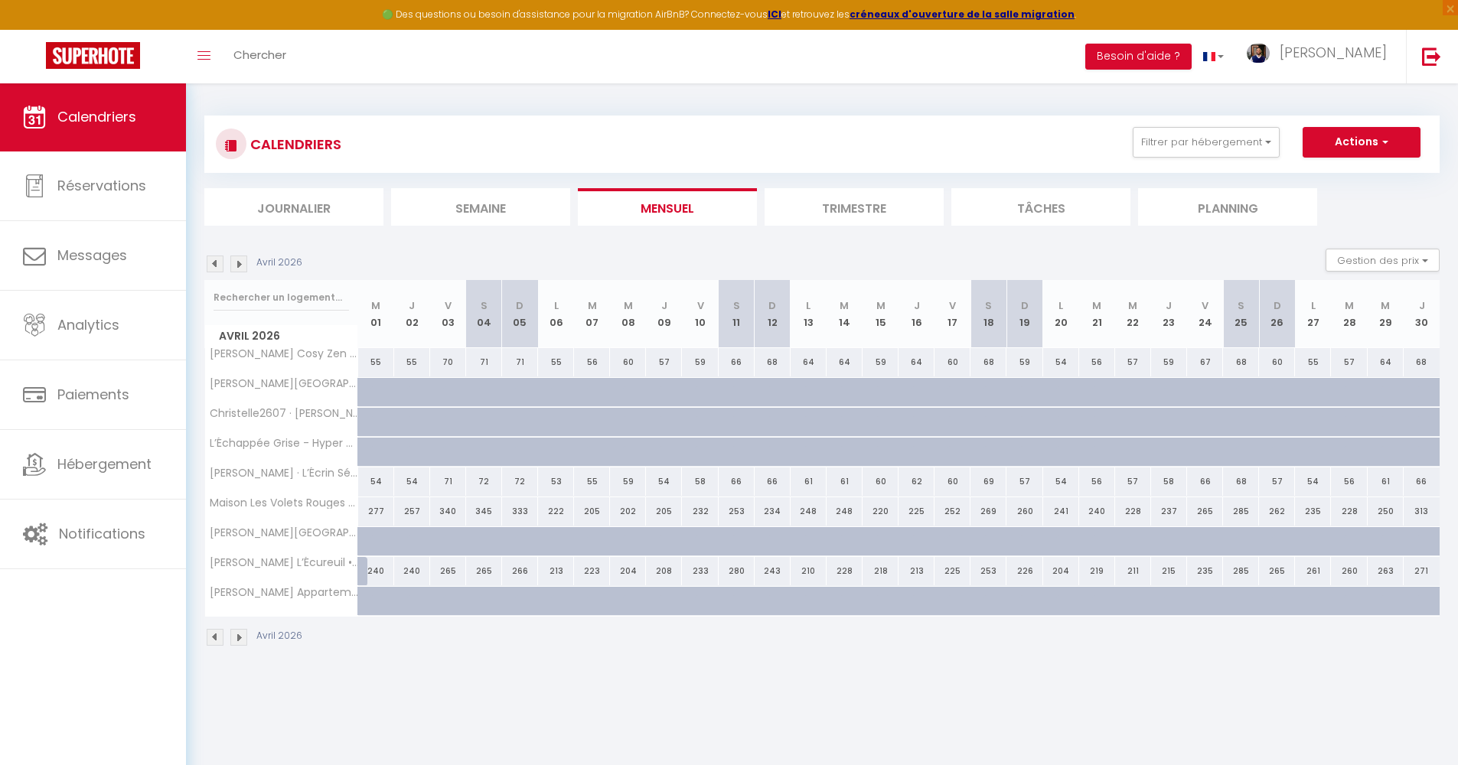
click at [222, 635] on img at bounding box center [215, 637] width 17 height 17
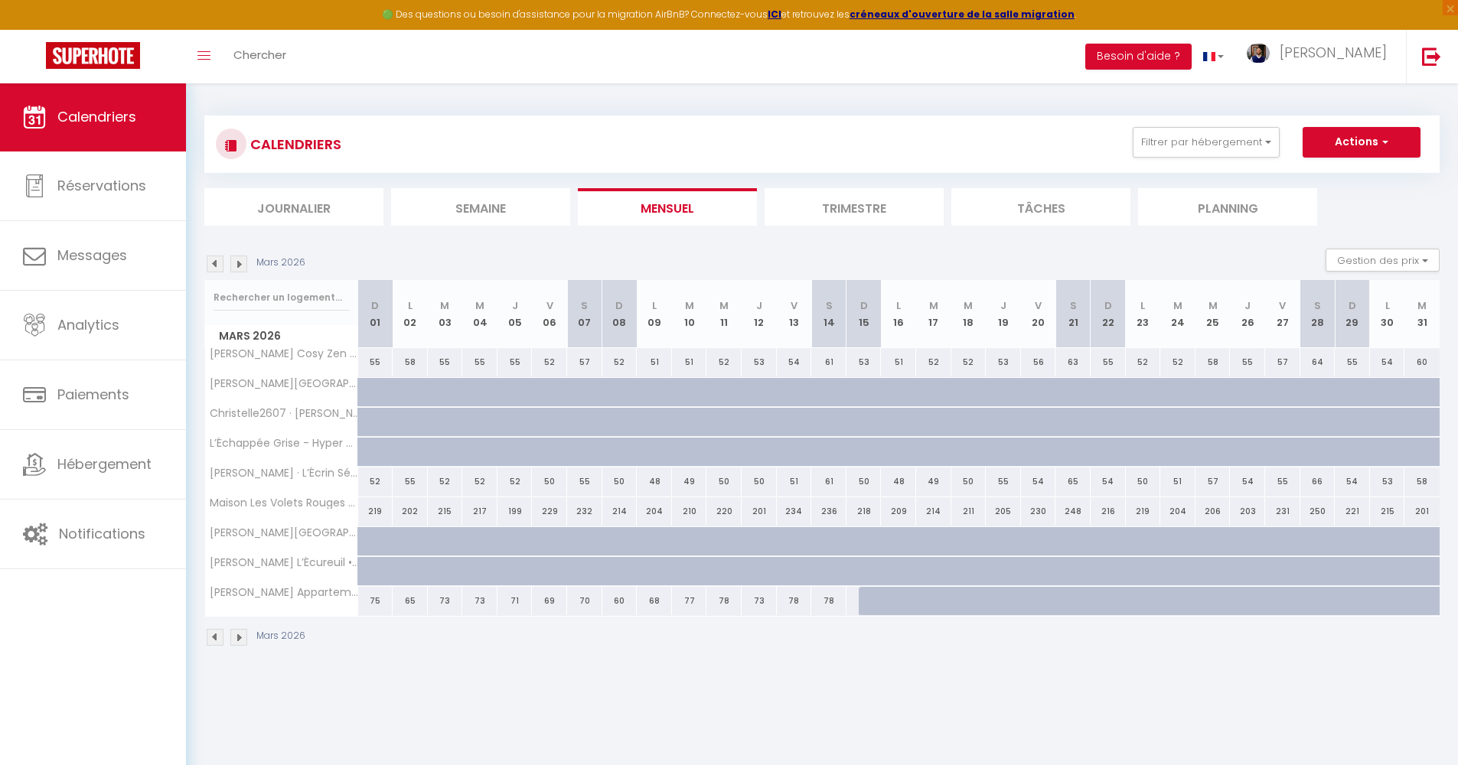
click at [233, 640] on img at bounding box center [238, 637] width 17 height 17
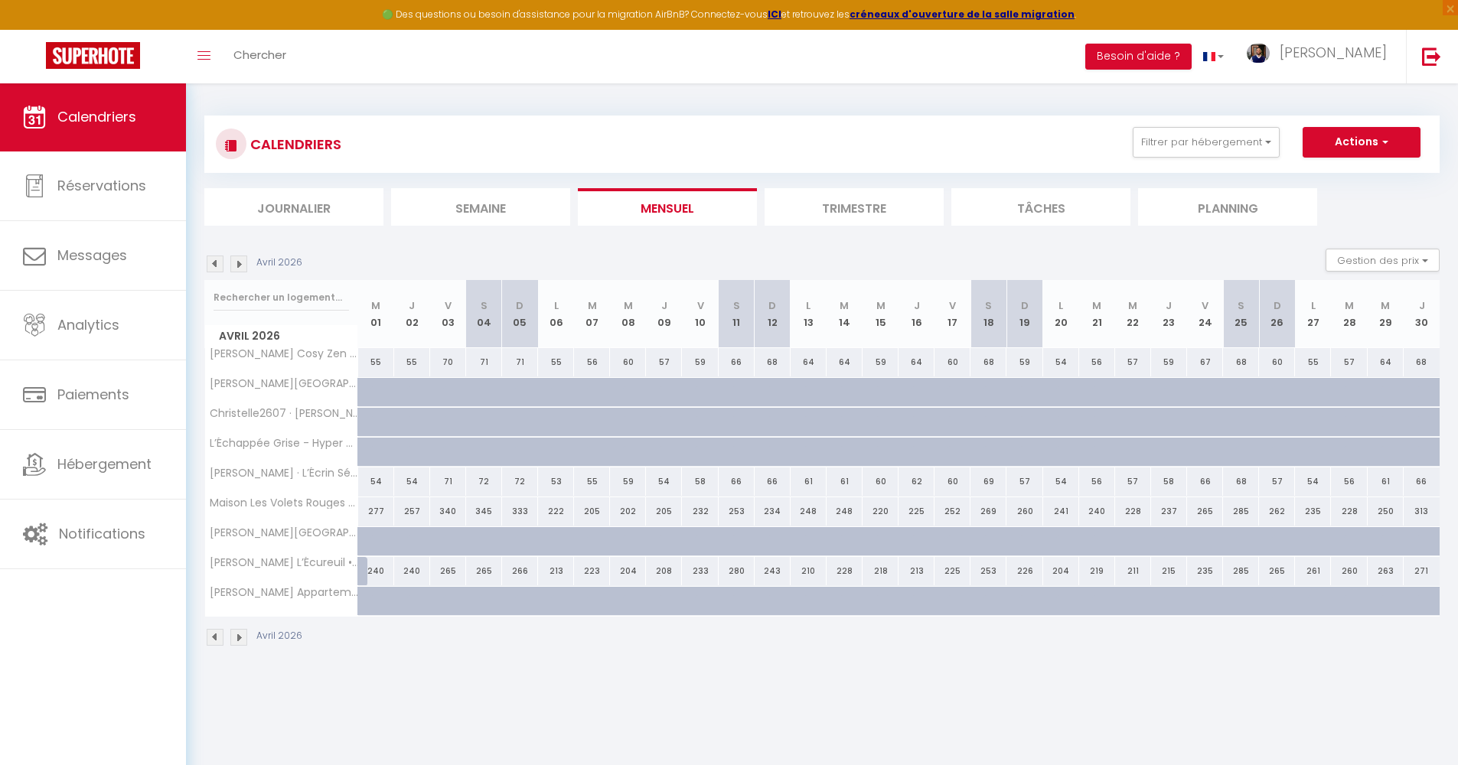
click at [474, 711] on body "🟢 Des questions ou besoin d'assistance pour la migration AirBnB? Connectez-vous…" at bounding box center [729, 465] width 1458 height 765
click at [615, 87] on div "CALENDRIERS Filtrer par hébergement Tous [PERSON_NAME] Appartement Centre Ville…" at bounding box center [822, 382] width 1272 height 598
